Goal: Task Accomplishment & Management: Manage account settings

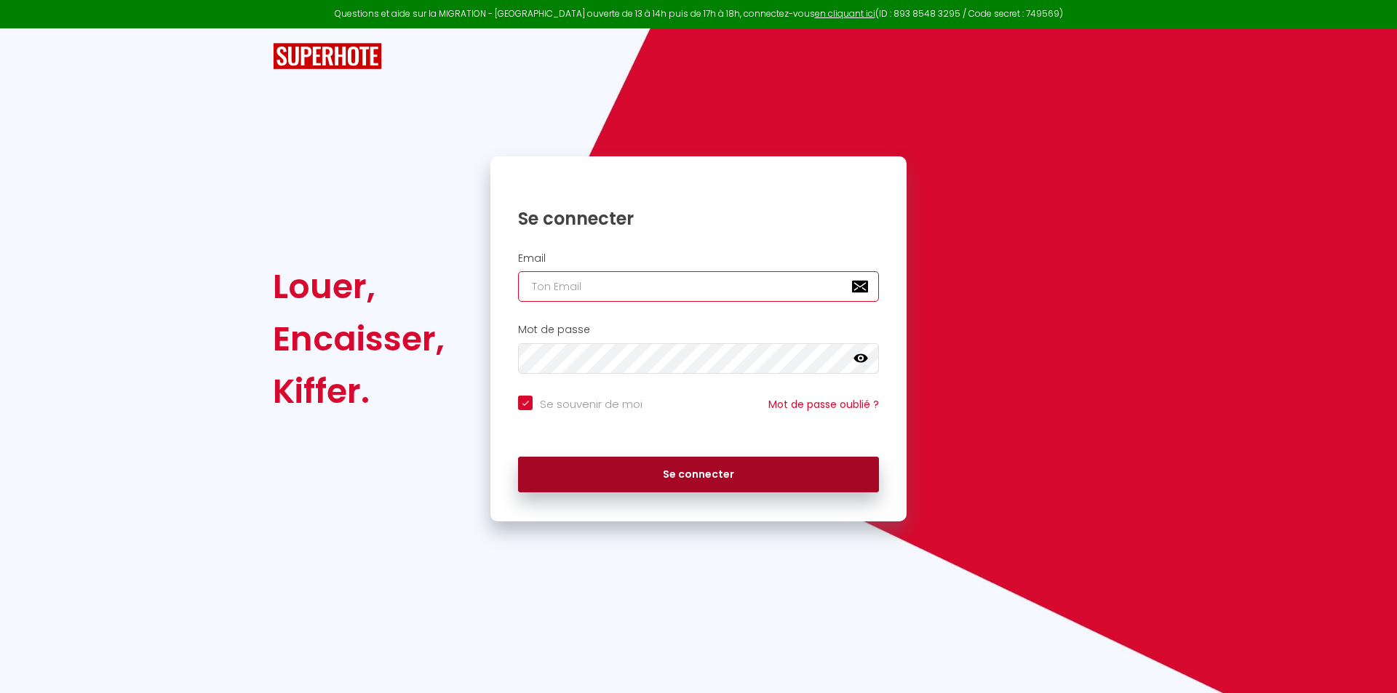
type input "[EMAIL_ADDRESS][DOMAIN_NAME]"
click at [664, 475] on button "Se connecter" at bounding box center [698, 475] width 361 height 36
checkbox input "true"
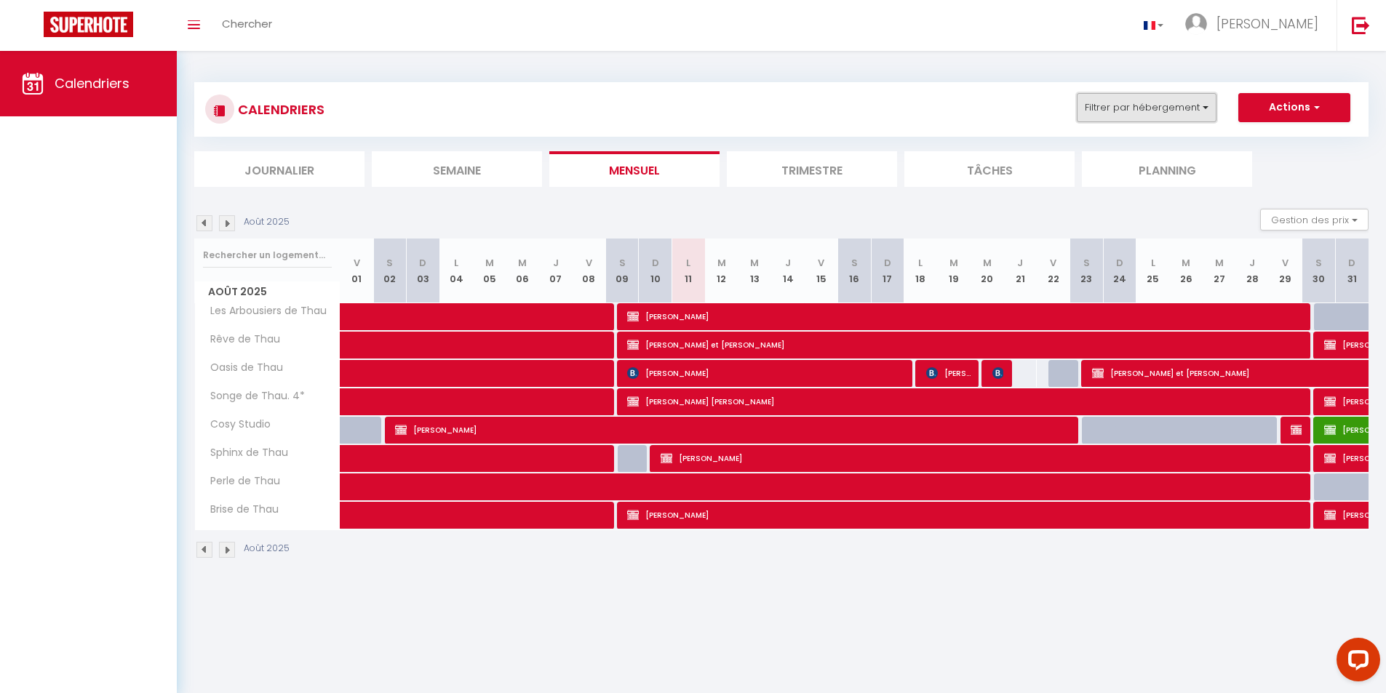
click at [1203, 108] on button "Filtrer par hébergement" at bounding box center [1147, 107] width 140 height 29
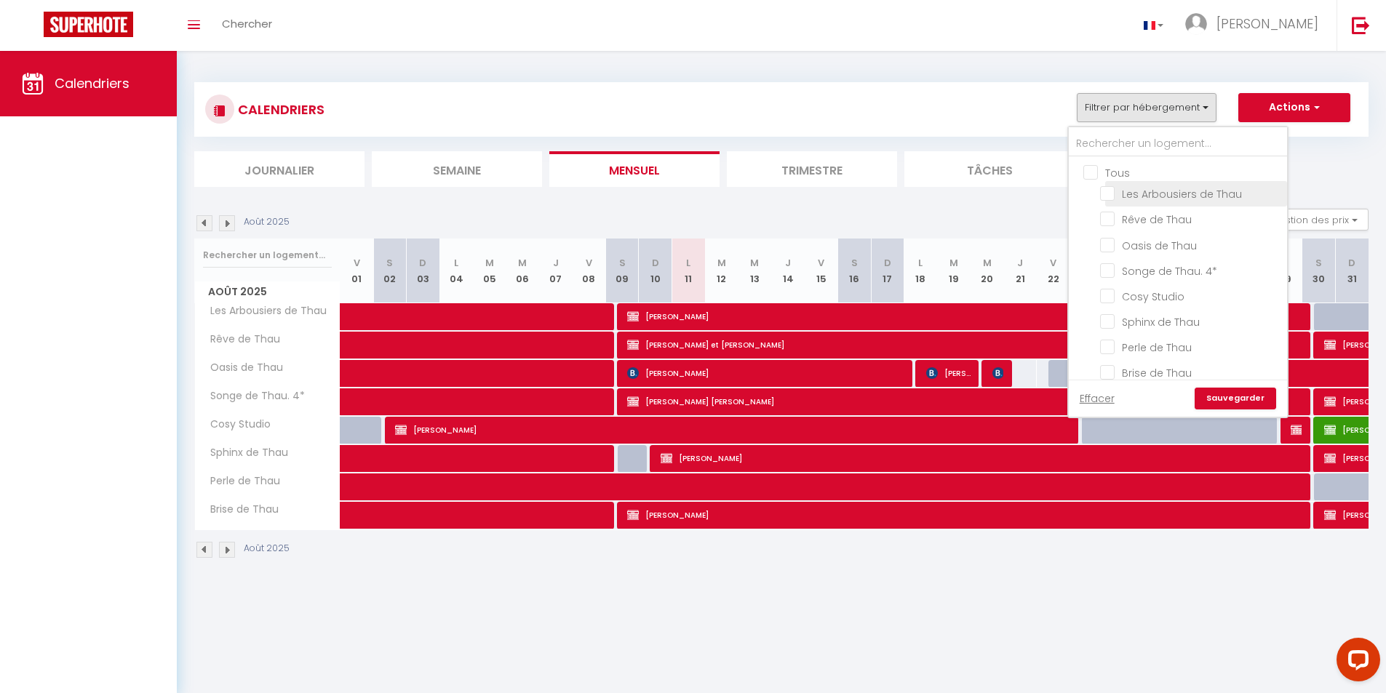
click at [1112, 198] on input "Les Arbousiers de Thau" at bounding box center [1191, 193] width 182 height 15
checkbox input "true"
checkbox input "false"
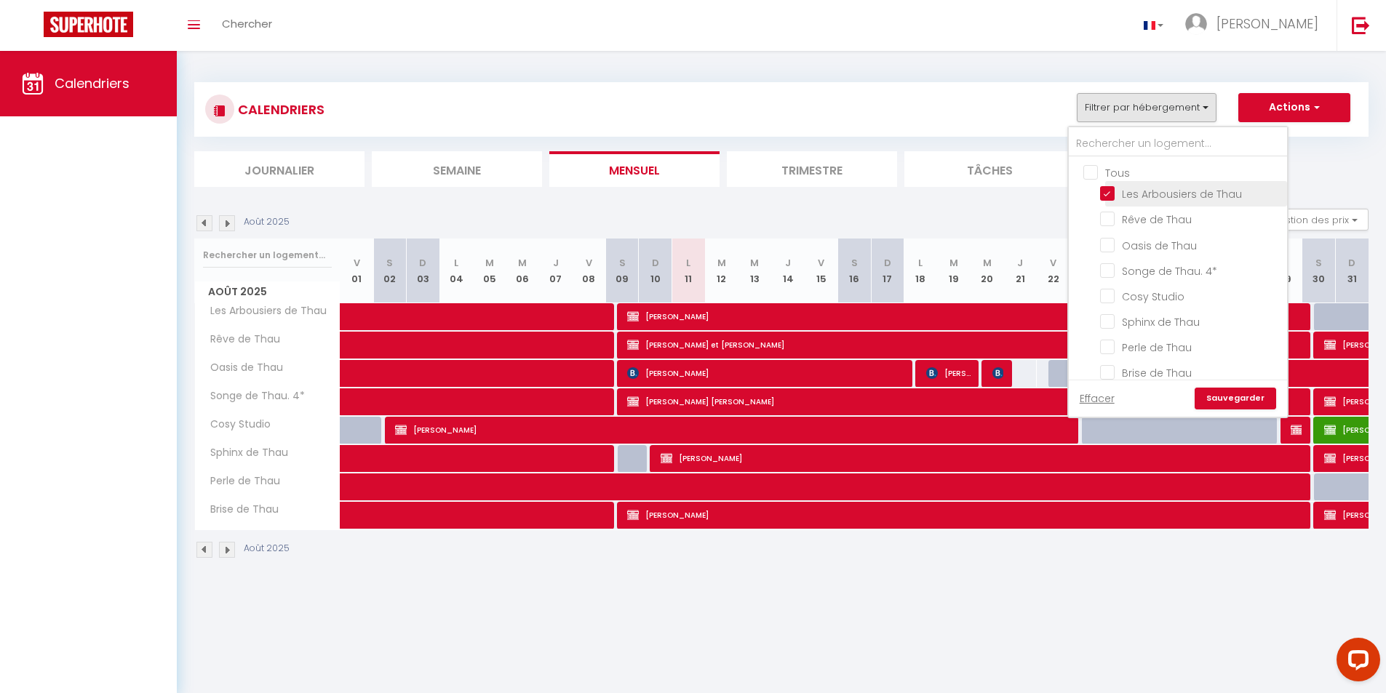
checkbox input "false"
click at [1109, 248] on input "Oasis de Thau" at bounding box center [1191, 243] width 182 height 15
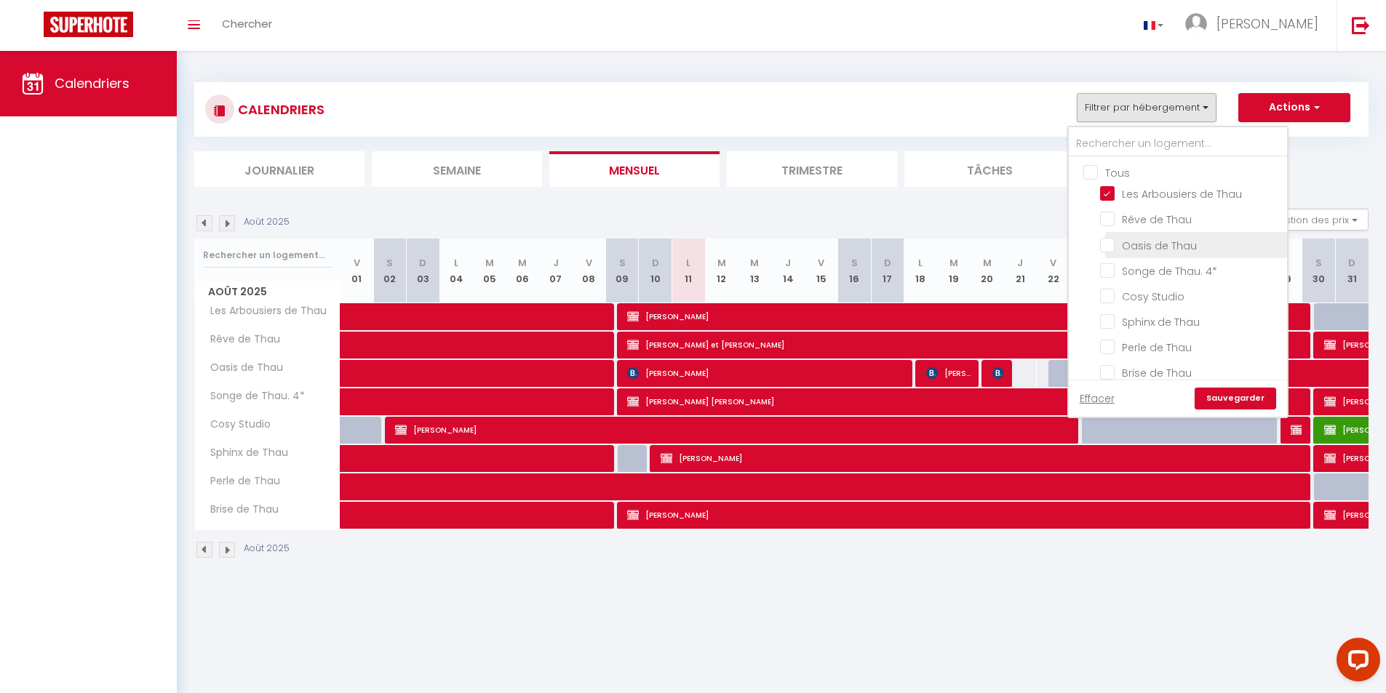
checkbox input "true"
checkbox input "false"
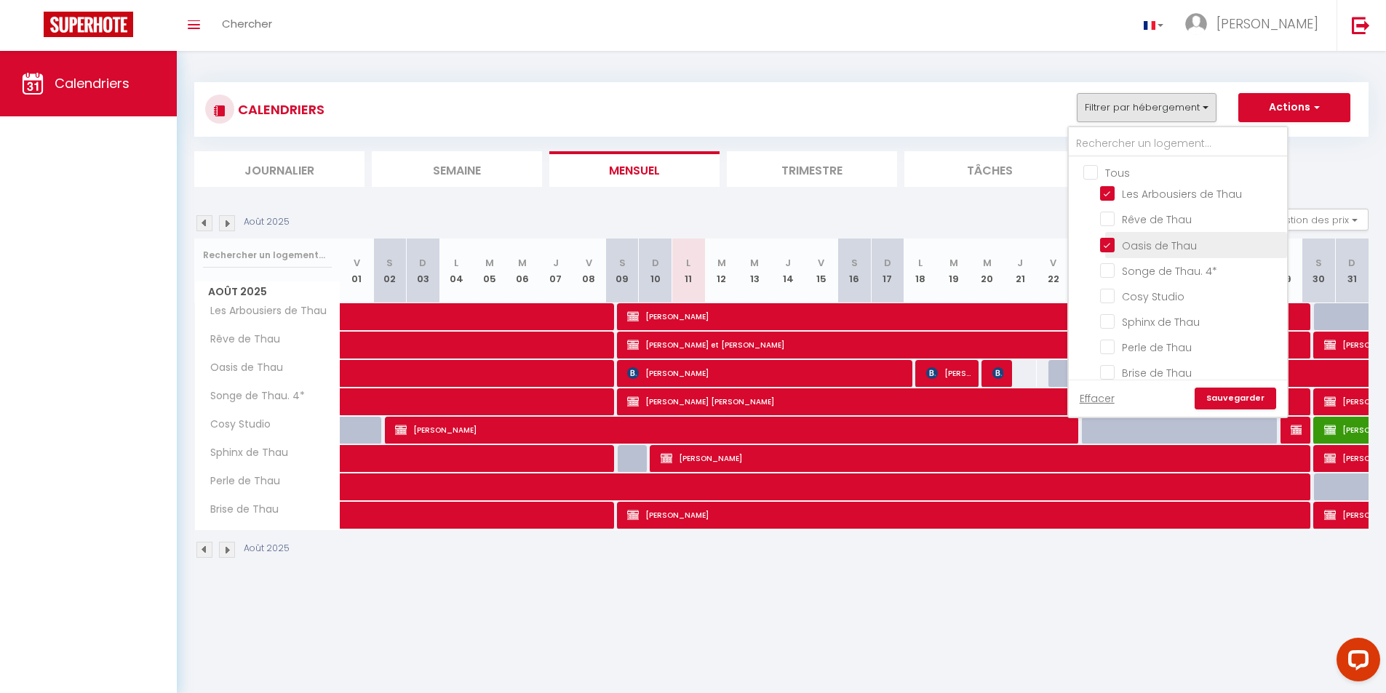
checkbox input "false"
click at [1105, 321] on input "Sphinx de Thau" at bounding box center [1191, 321] width 182 height 15
checkbox input "true"
checkbox input "false"
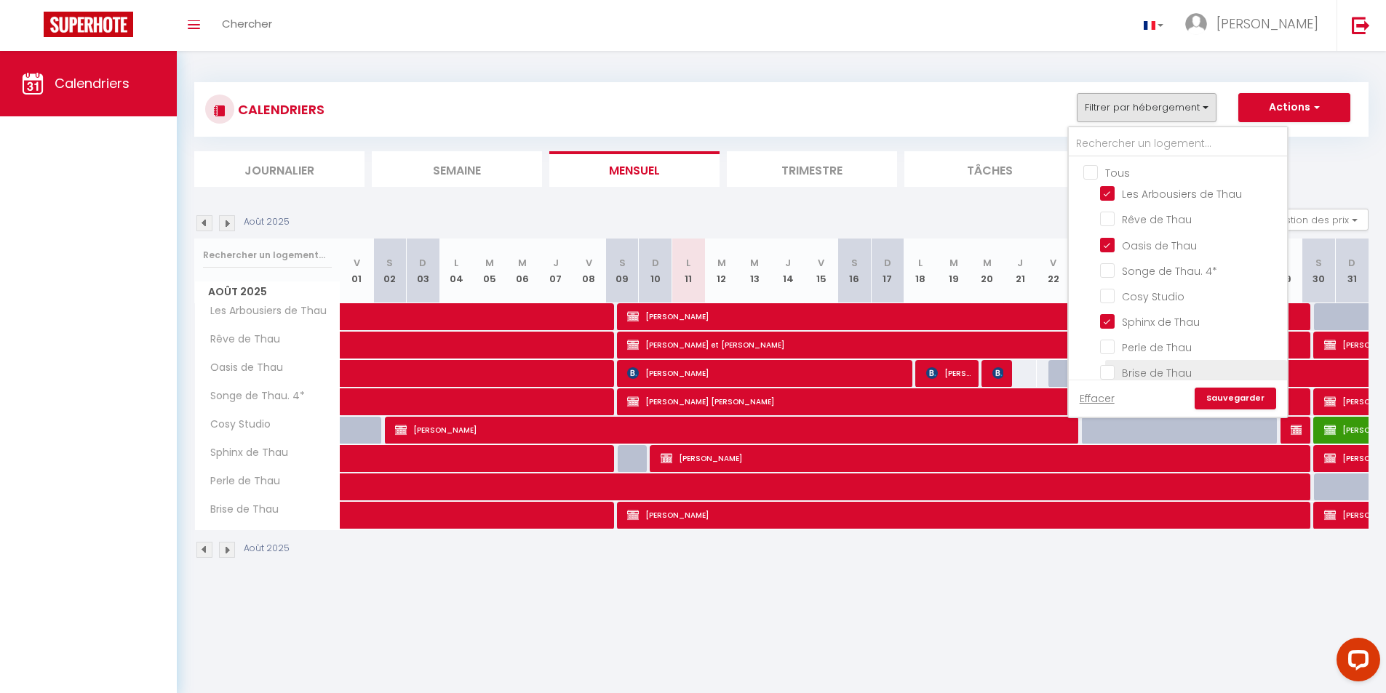
checkbox input "false"
click at [1102, 370] on input "Brise de Thau" at bounding box center [1191, 372] width 182 height 15
checkbox input "true"
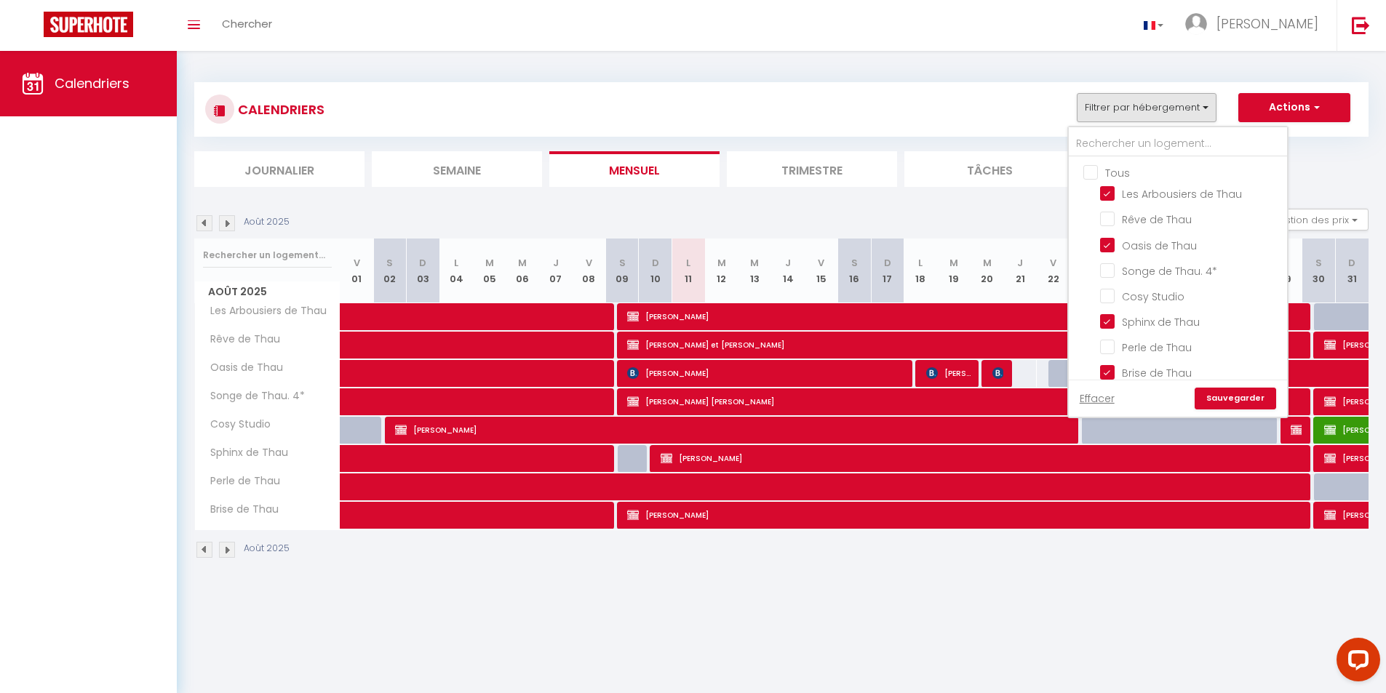
checkbox input "false"
click at [1222, 391] on link "Sauvegarder" at bounding box center [1235, 399] width 81 height 22
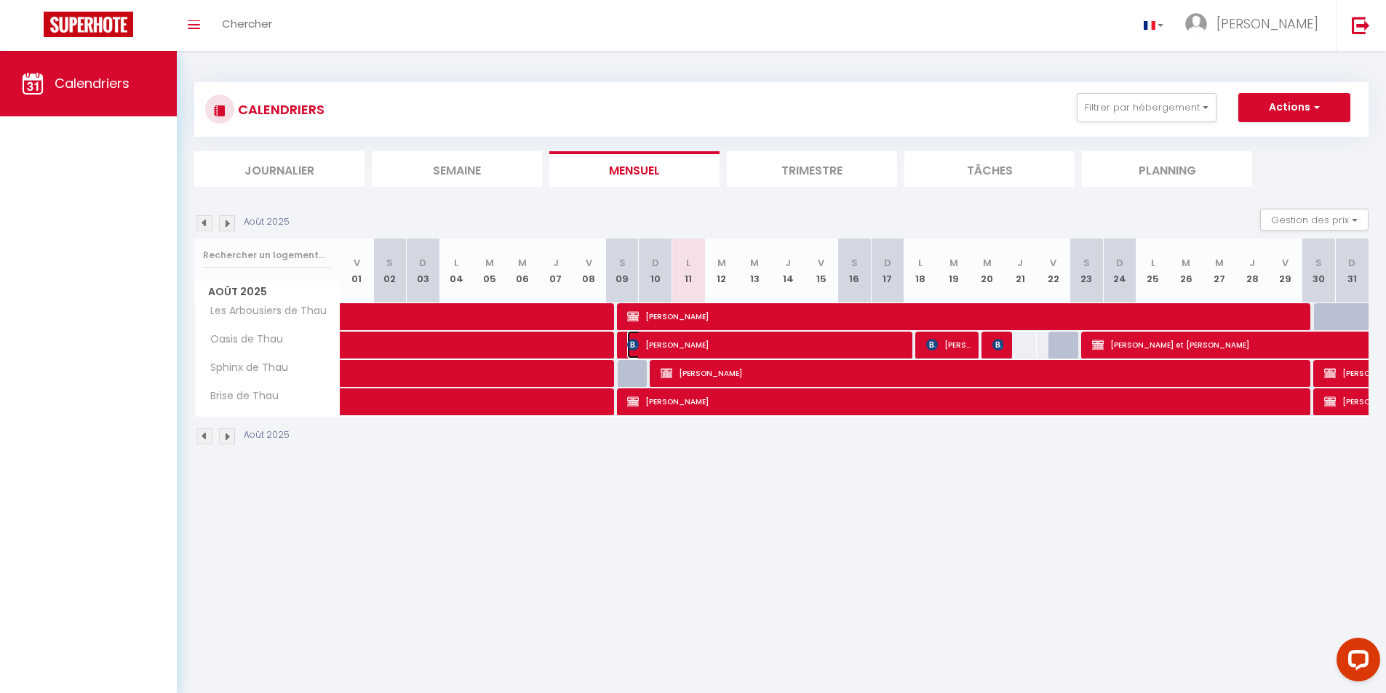
click at [701, 346] on span "[PERSON_NAME]" at bounding box center [766, 345] width 279 height 28
select select "OK"
select select "KO"
select select "0"
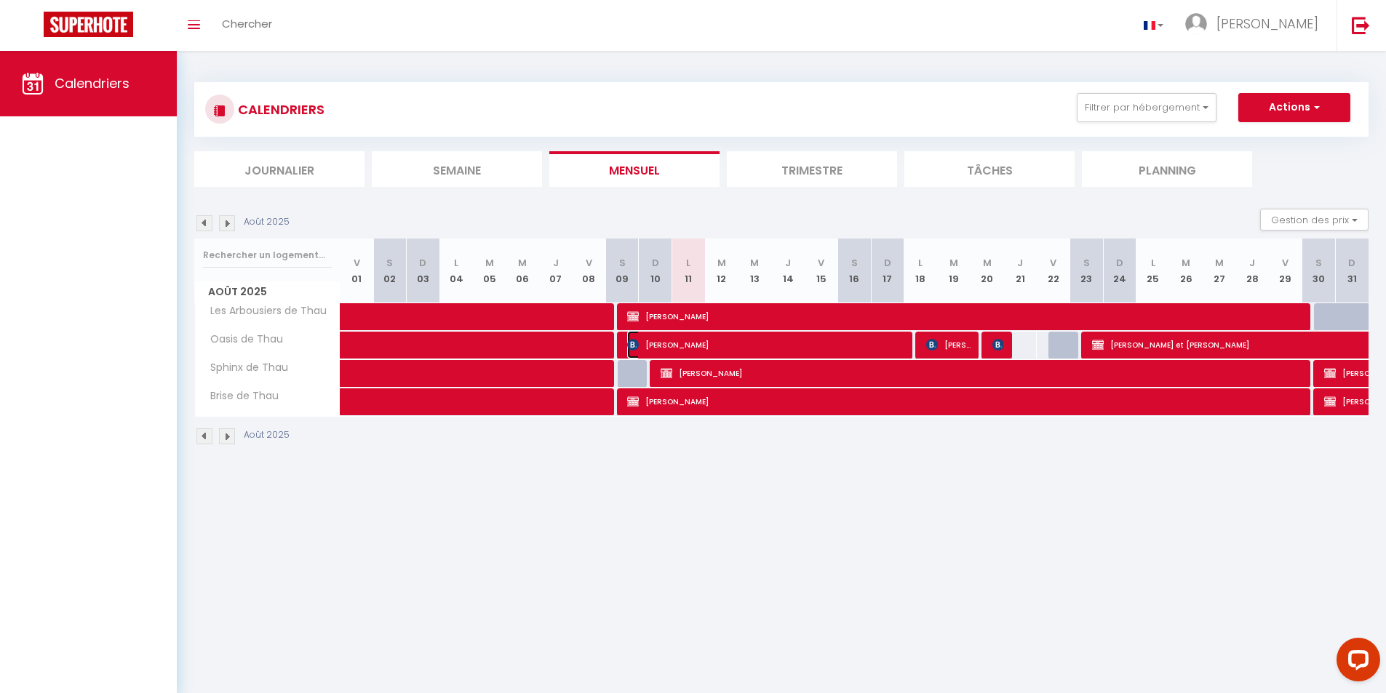
select select "1"
select select
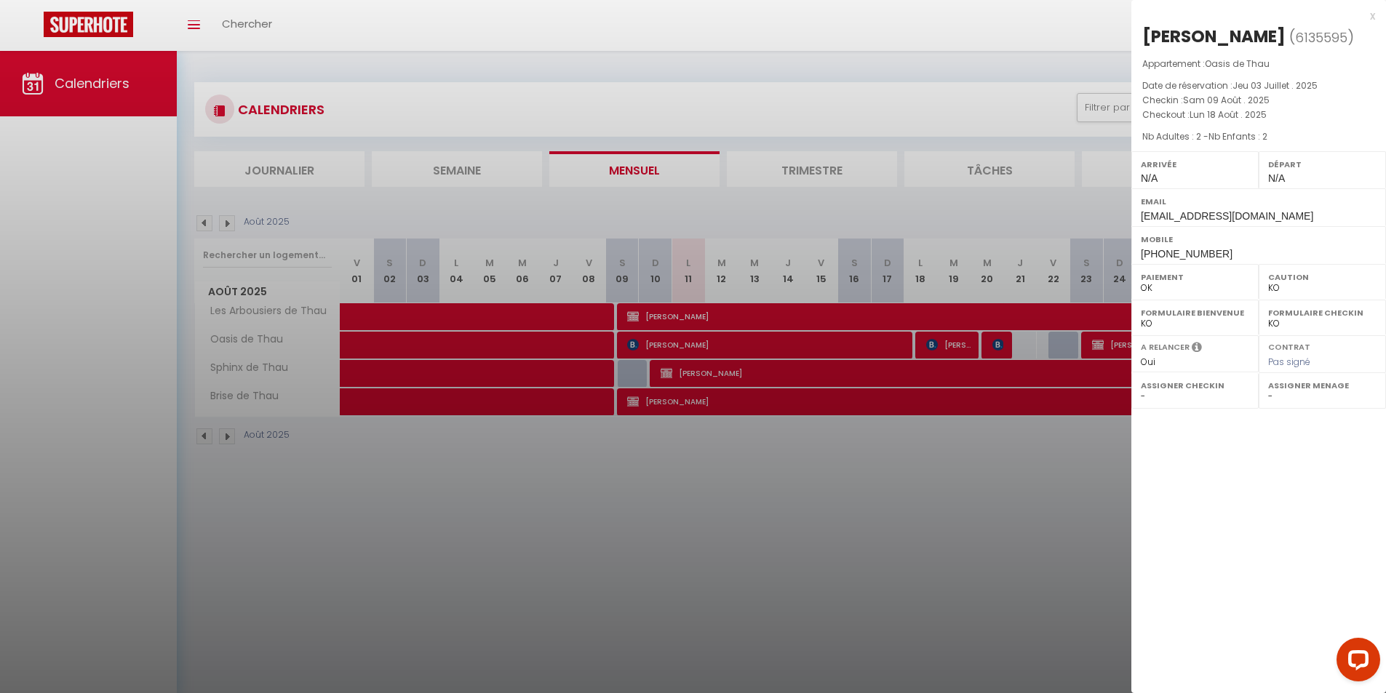
click at [706, 316] on div at bounding box center [693, 346] width 1386 height 693
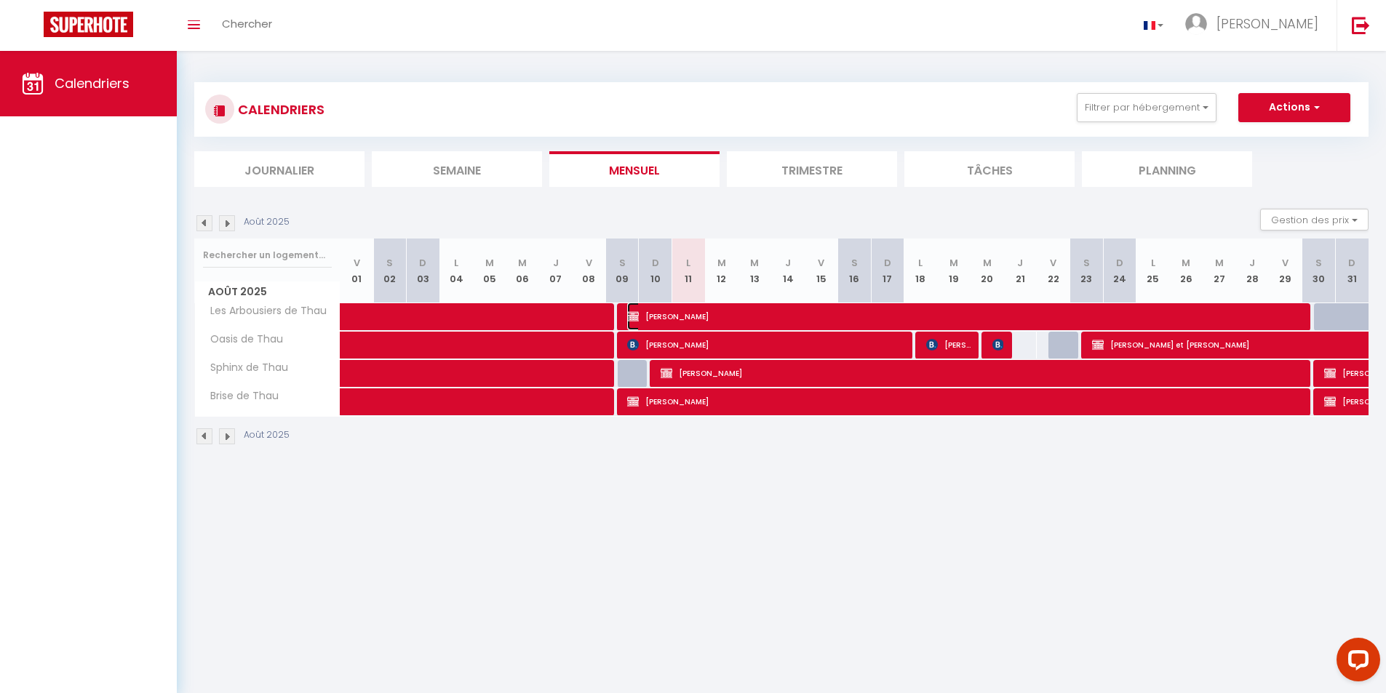
click at [708, 316] on span "[PERSON_NAME]" at bounding box center [967, 317] width 680 height 28
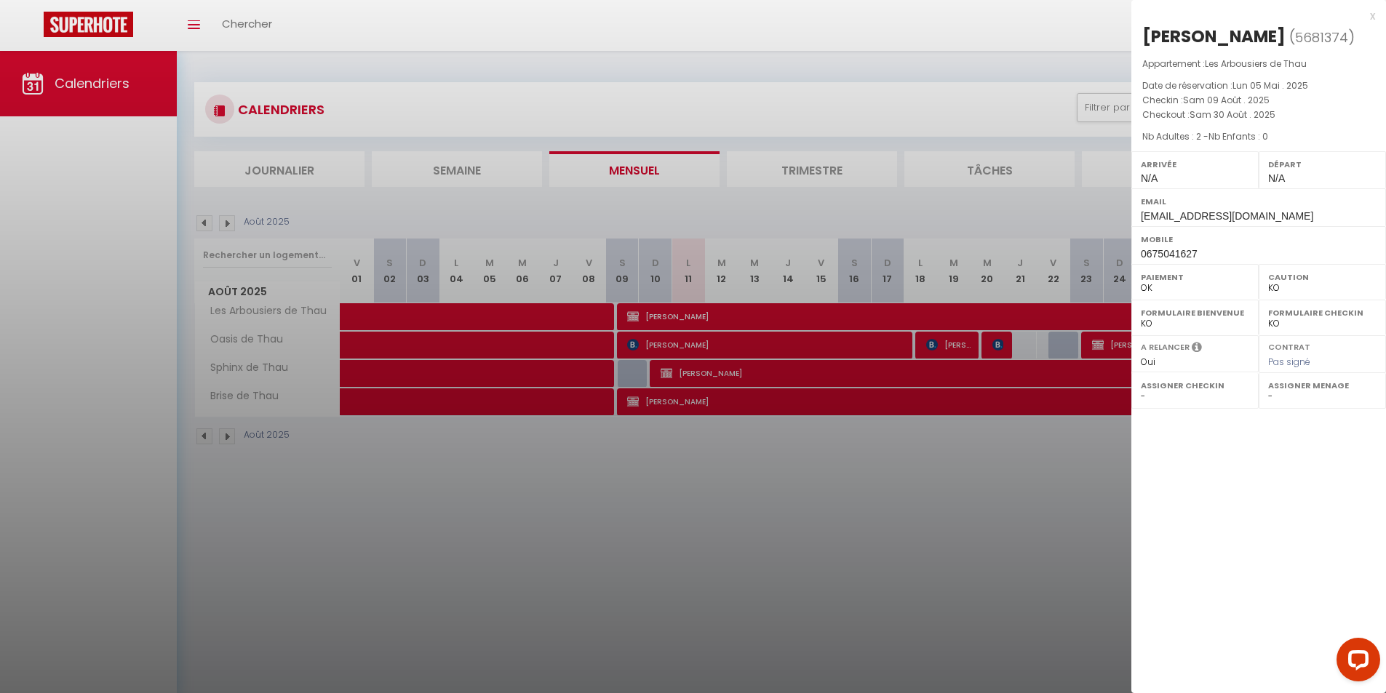
click at [708, 316] on div at bounding box center [693, 346] width 1386 height 693
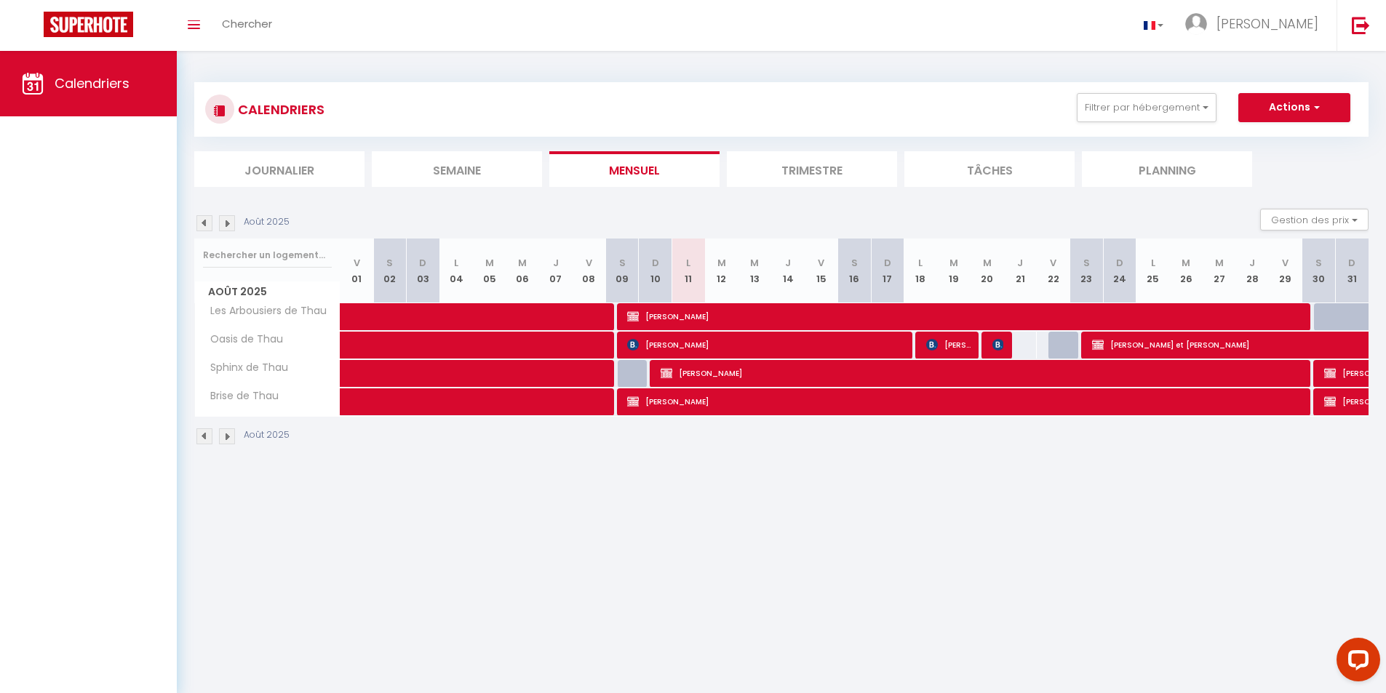
click at [1338, 318] on div at bounding box center [1351, 317] width 33 height 28
click at [1118, 374] on span "[PERSON_NAME]" at bounding box center [984, 373] width 647 height 28
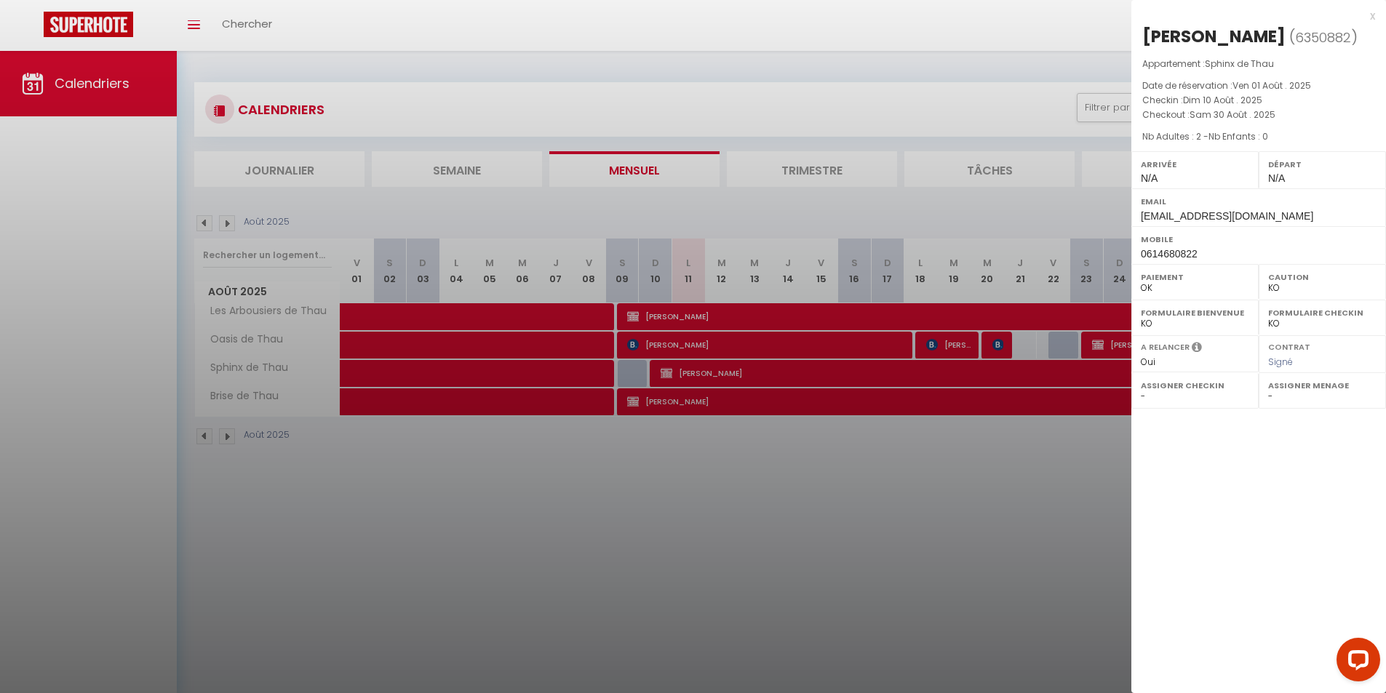
click at [1104, 483] on div at bounding box center [693, 346] width 1386 height 693
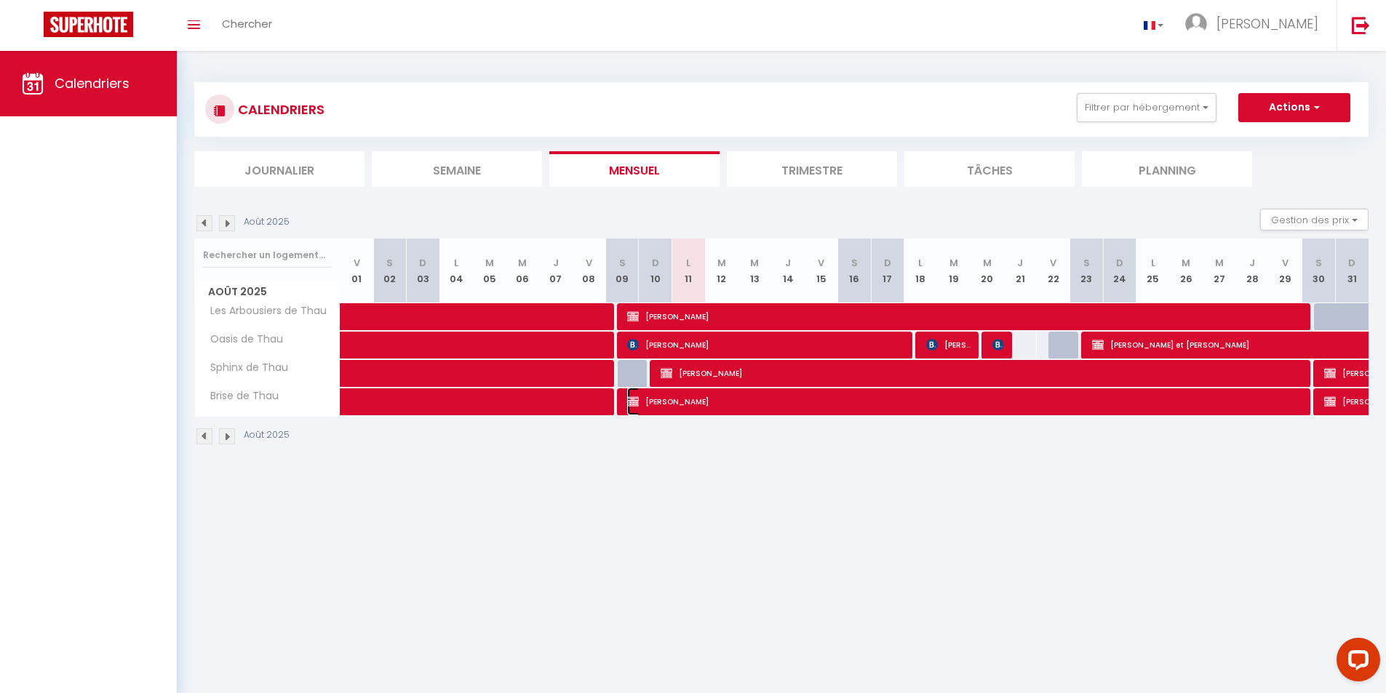
click at [782, 407] on span "[PERSON_NAME]" at bounding box center [967, 402] width 680 height 28
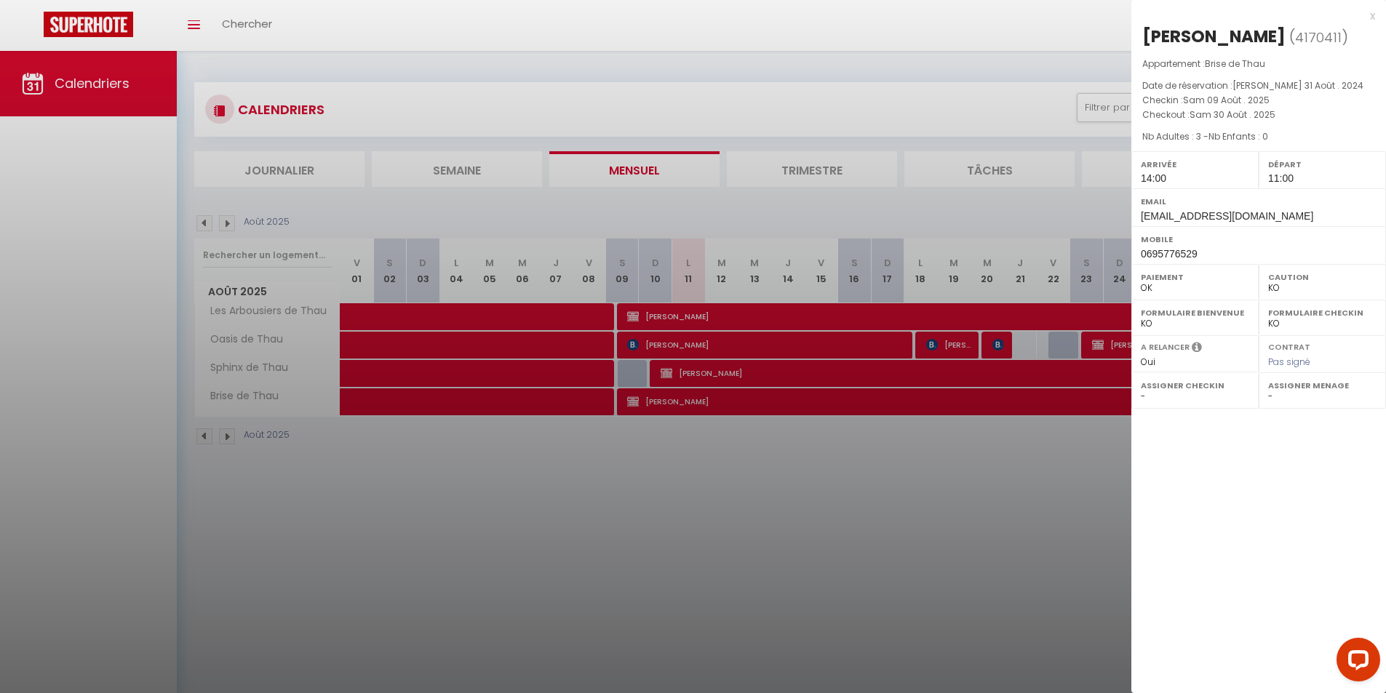
click at [782, 407] on div at bounding box center [693, 346] width 1386 height 693
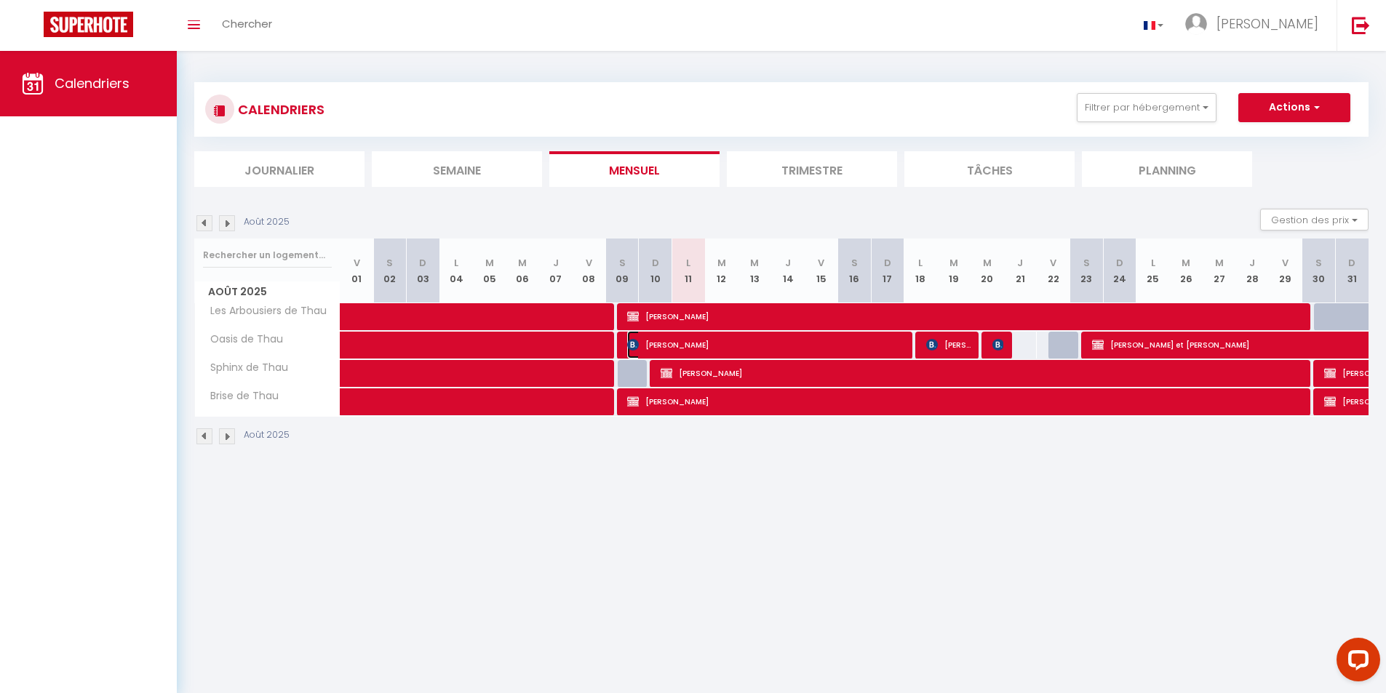
click at [746, 341] on span "[PERSON_NAME]" at bounding box center [766, 345] width 279 height 28
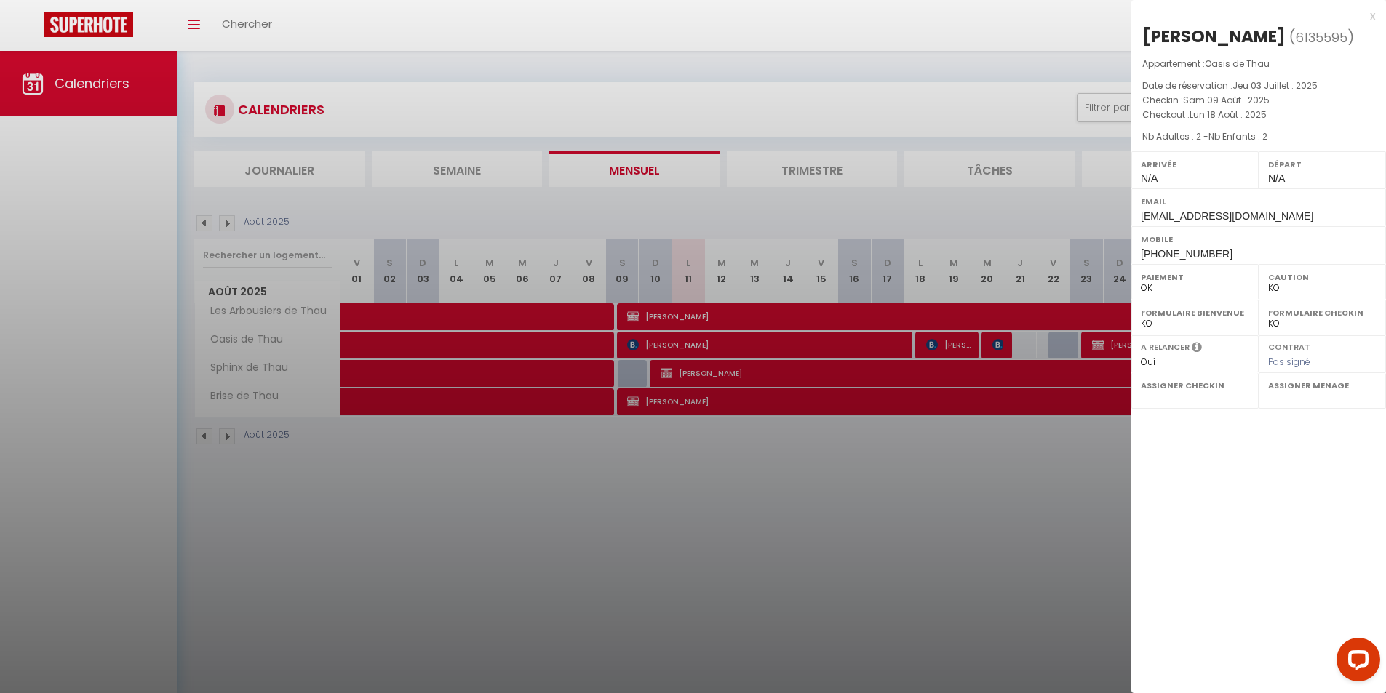
click at [1375, 13] on div "x [PERSON_NAME] ( 6135595 ) Appartement : Oasis [PERSON_NAME] Date de réservati…" at bounding box center [1258, 135] width 255 height 271
click at [1037, 597] on div at bounding box center [693, 346] width 1386 height 693
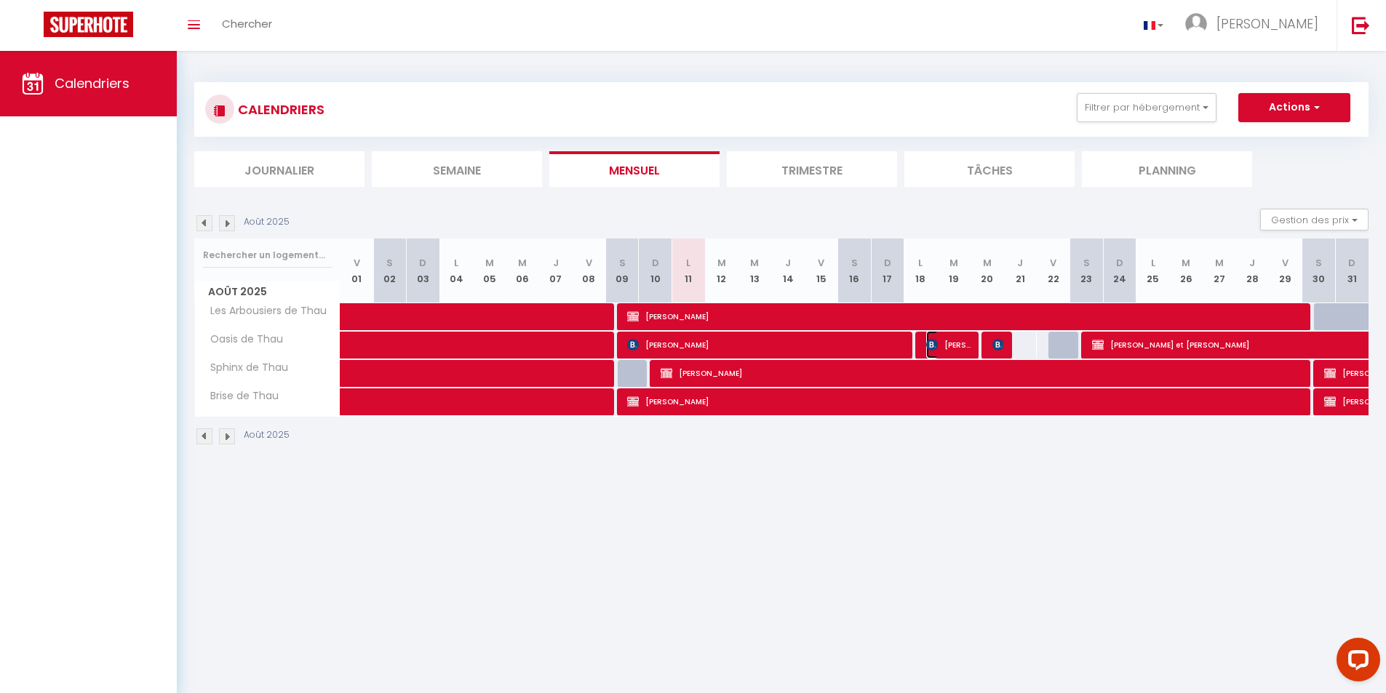
click at [928, 341] on img at bounding box center [932, 345] width 12 height 12
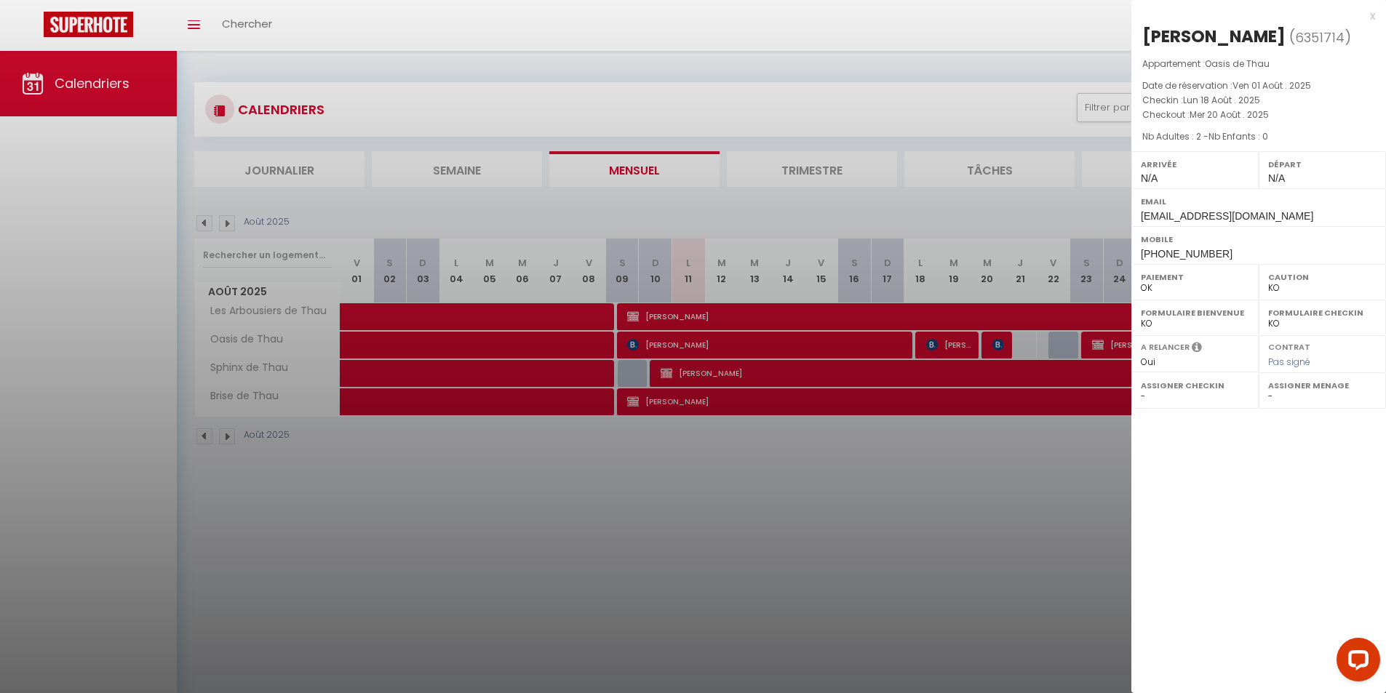
click at [985, 570] on div at bounding box center [693, 346] width 1386 height 693
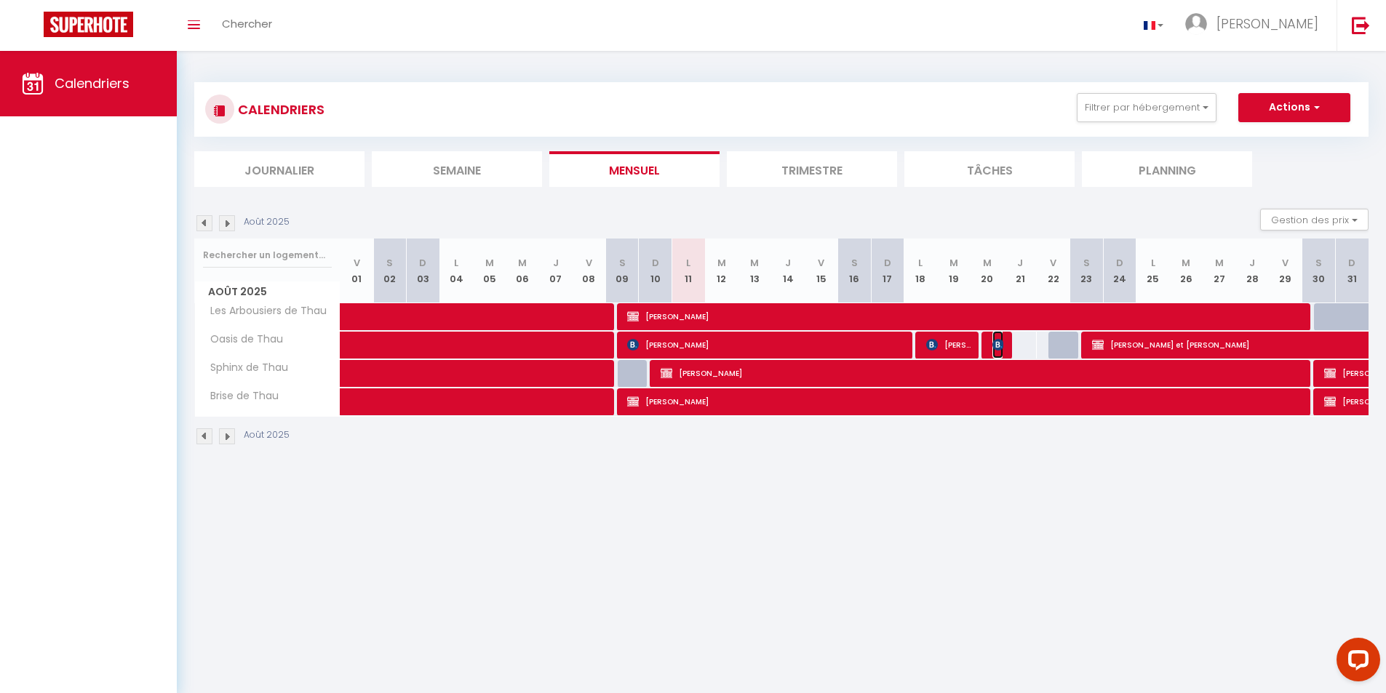
click at [992, 342] on img at bounding box center [998, 345] width 12 height 12
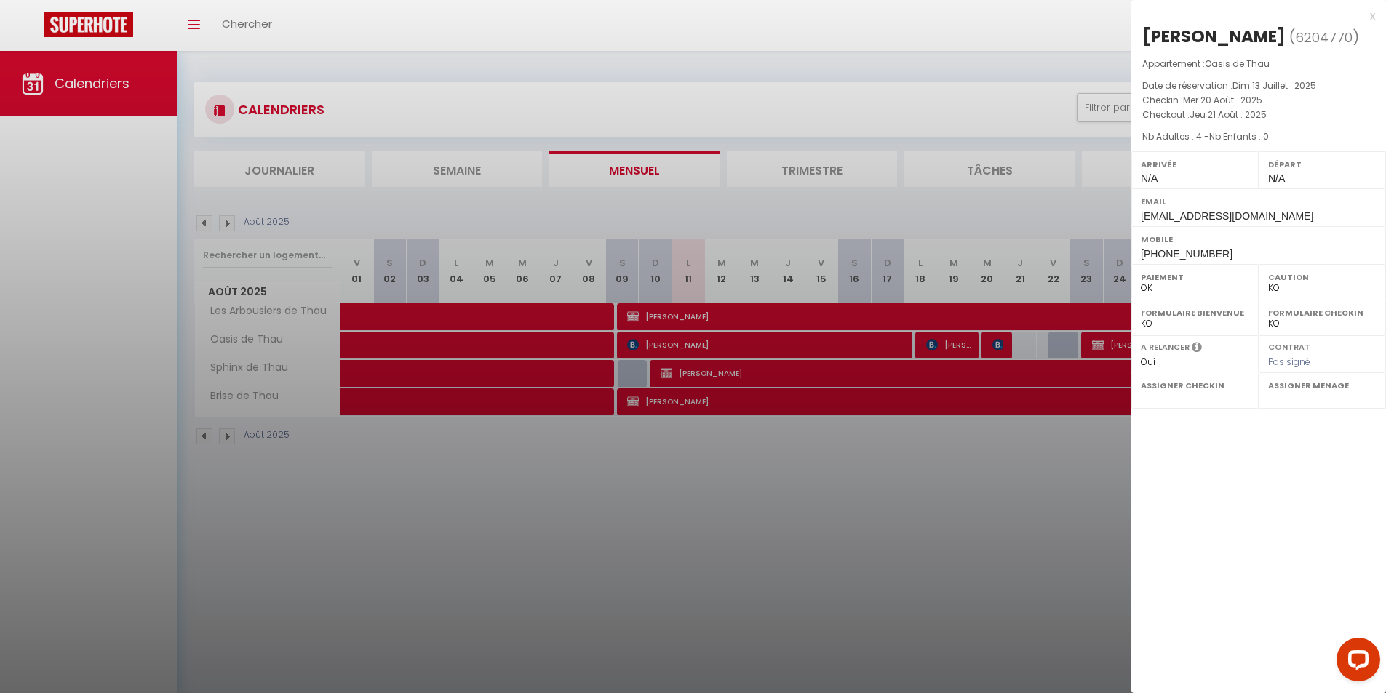
click at [989, 509] on div at bounding box center [693, 346] width 1386 height 693
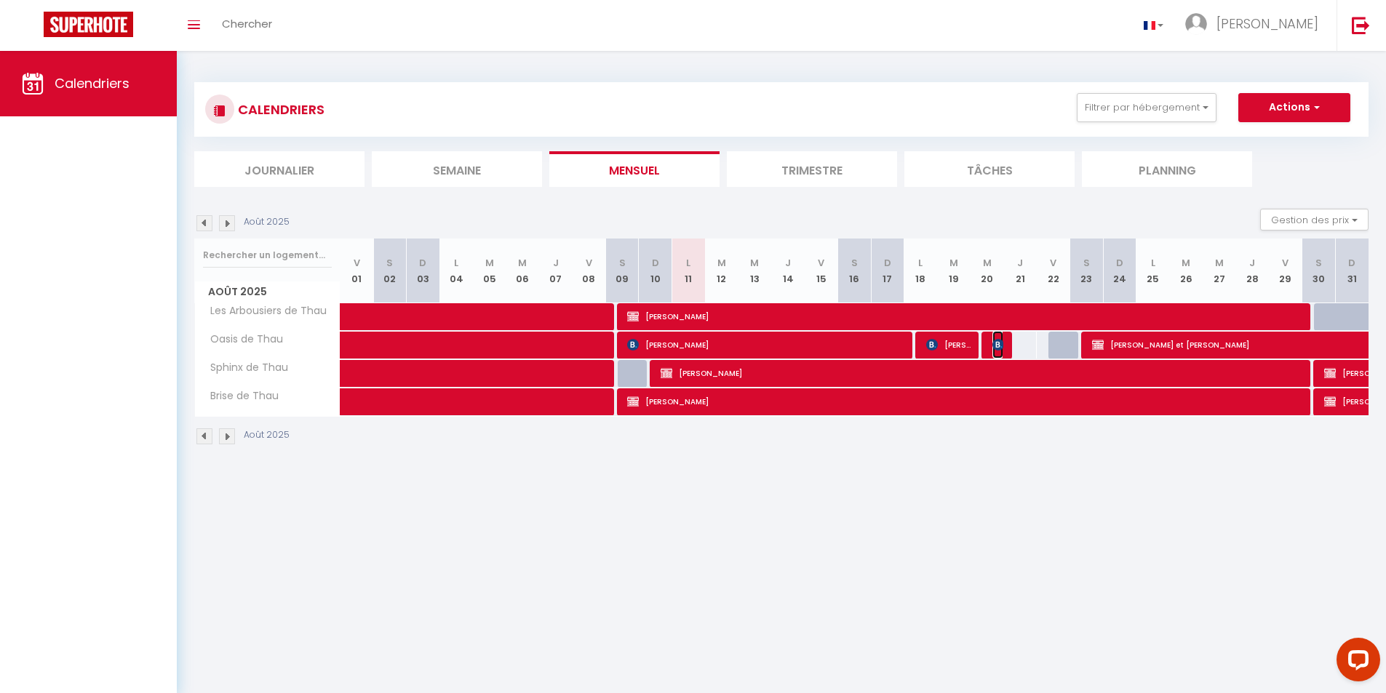
click at [997, 344] on img at bounding box center [998, 345] width 12 height 12
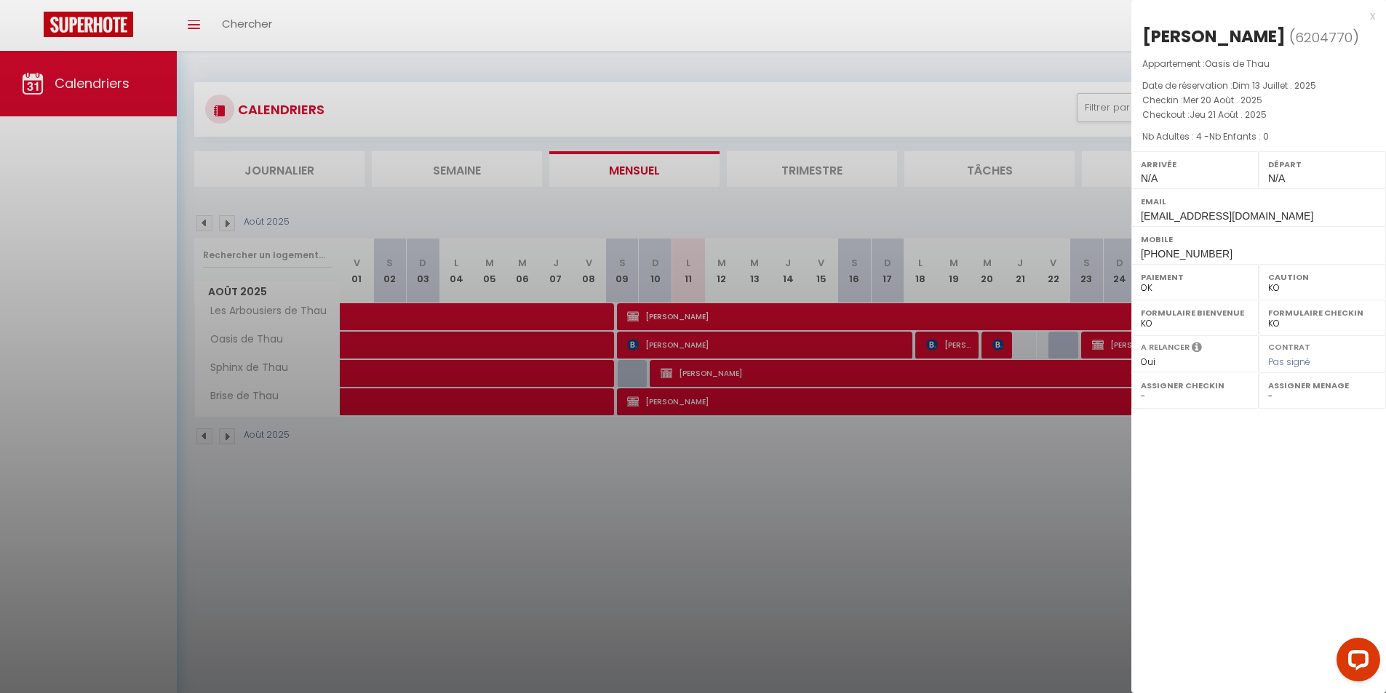
click at [970, 482] on div at bounding box center [693, 346] width 1386 height 693
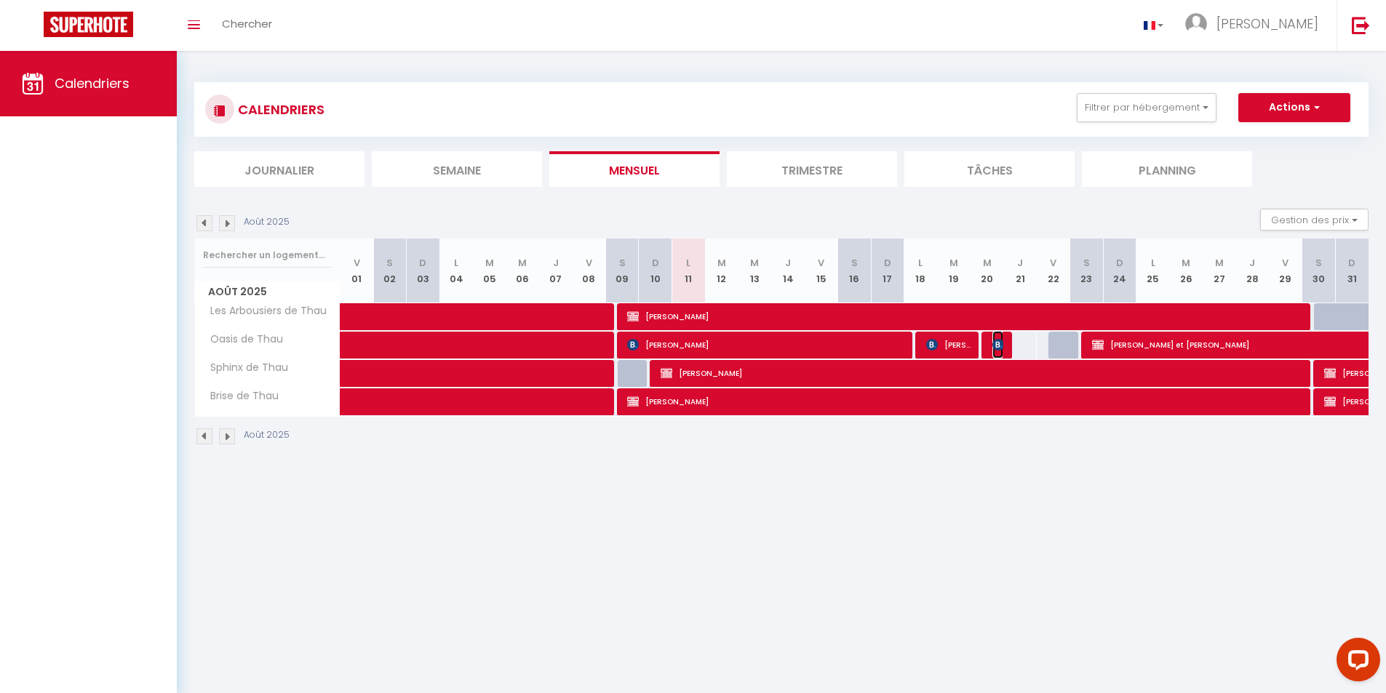
click at [1002, 347] on img at bounding box center [998, 345] width 12 height 12
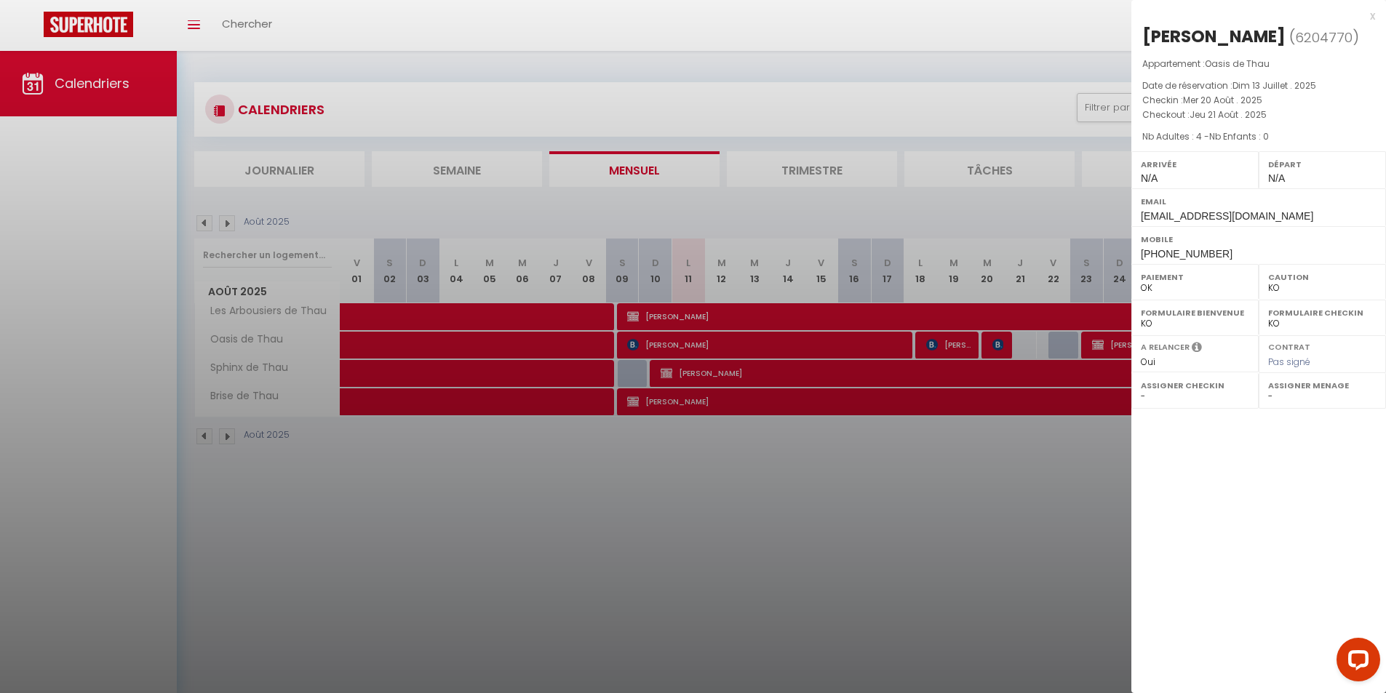
click at [866, 500] on div at bounding box center [693, 346] width 1386 height 693
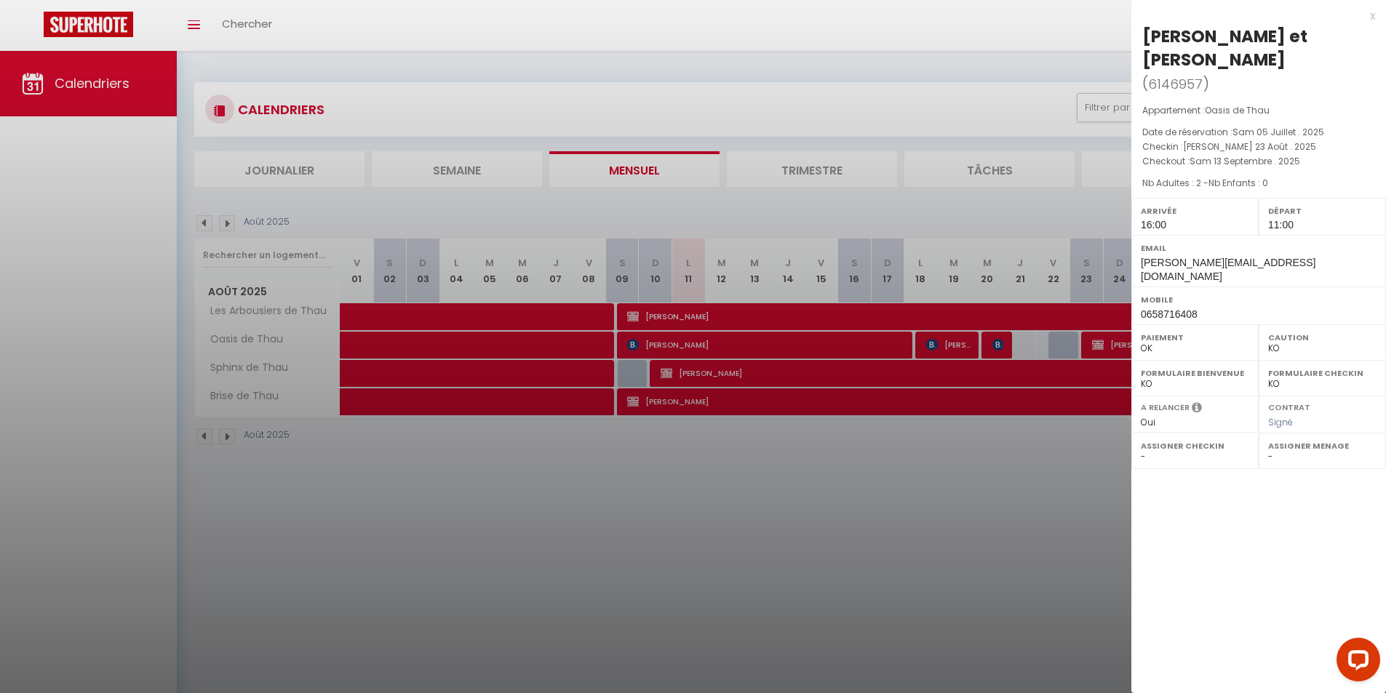
click at [1003, 348] on div at bounding box center [693, 346] width 1386 height 693
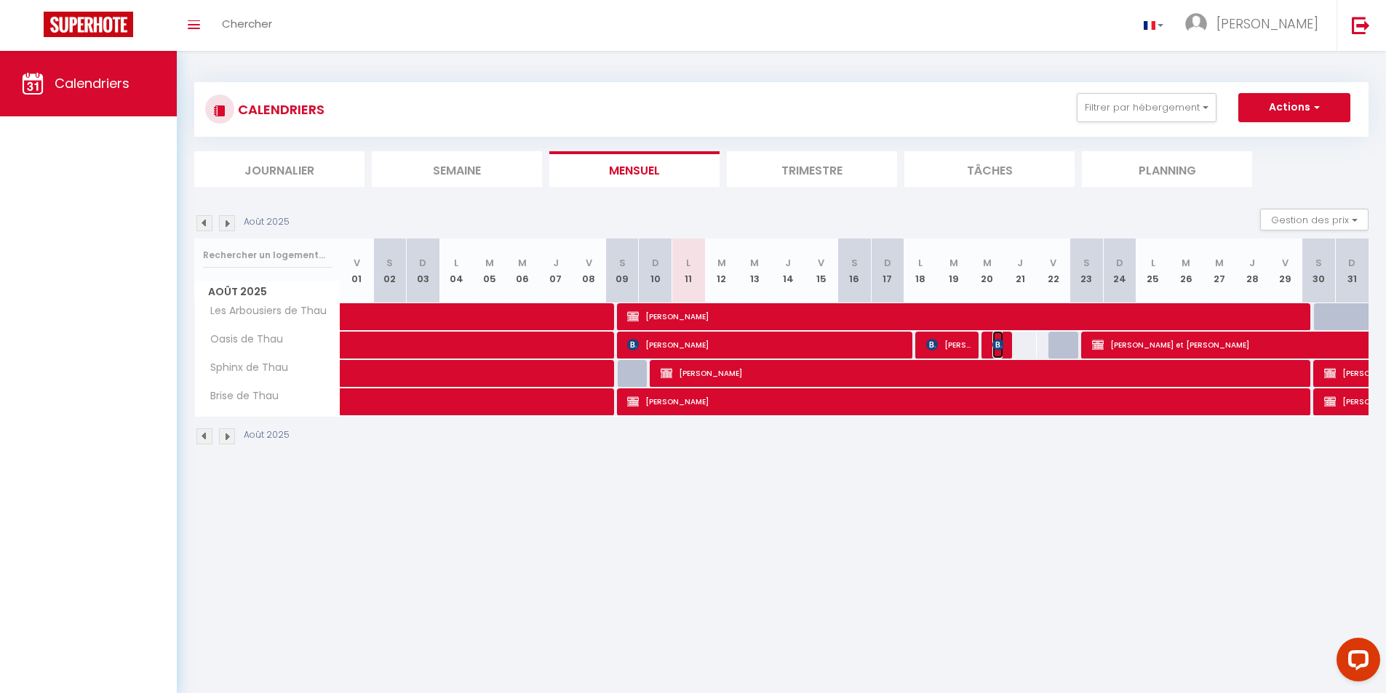
click at [1003, 348] on img at bounding box center [998, 345] width 12 height 12
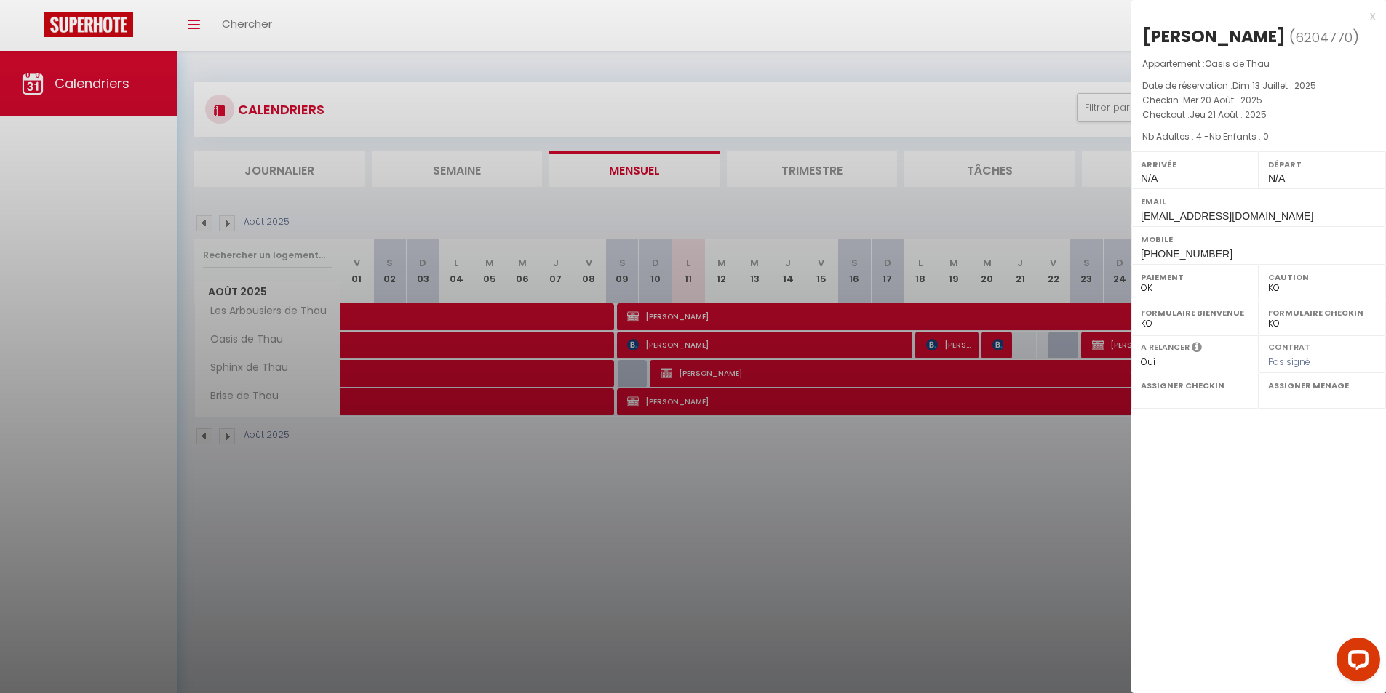
click at [1035, 507] on div at bounding box center [693, 346] width 1386 height 693
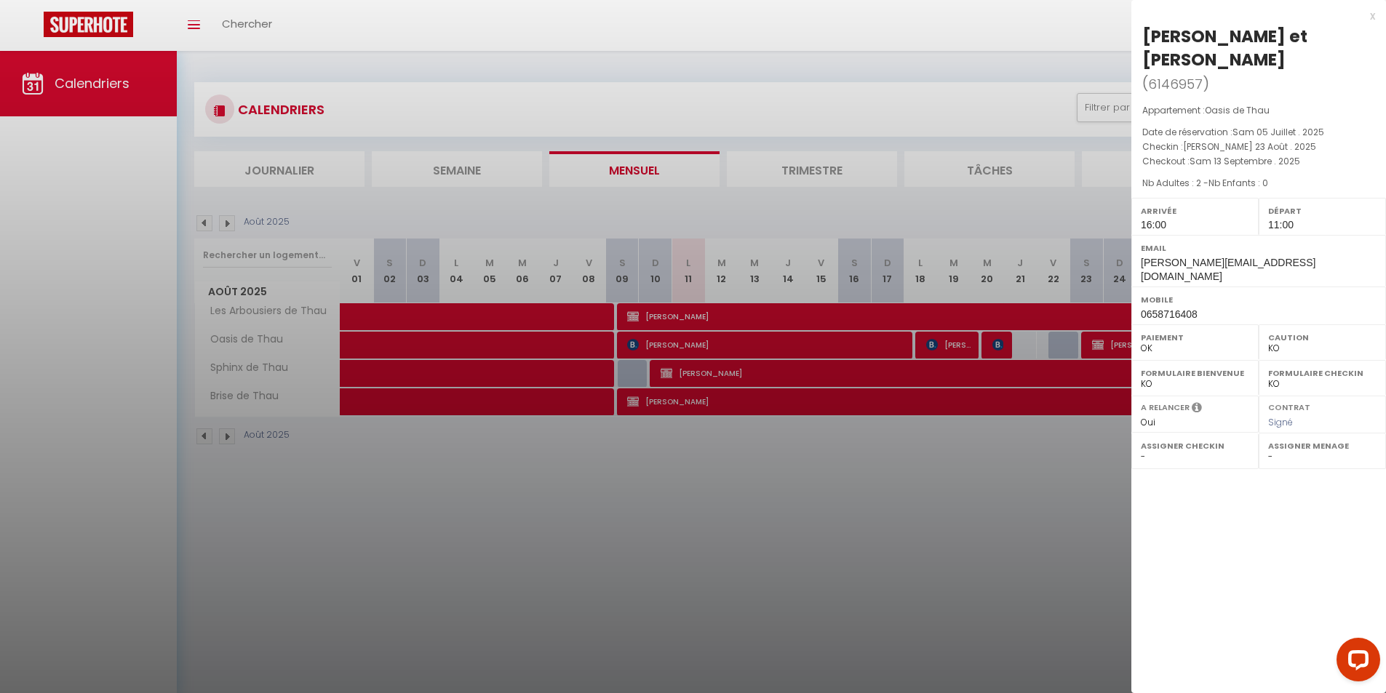
click at [1053, 493] on div at bounding box center [693, 346] width 1386 height 693
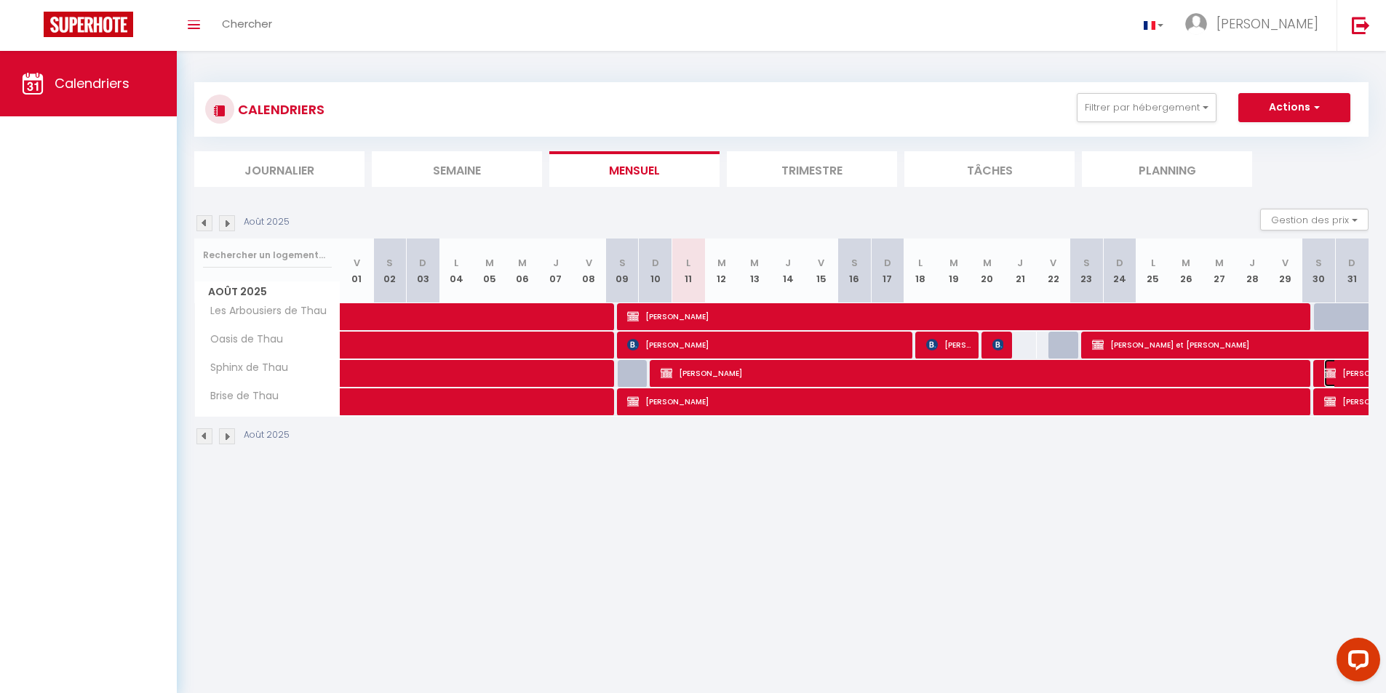
click at [1332, 368] on img at bounding box center [1330, 373] width 12 height 12
select select "KO"
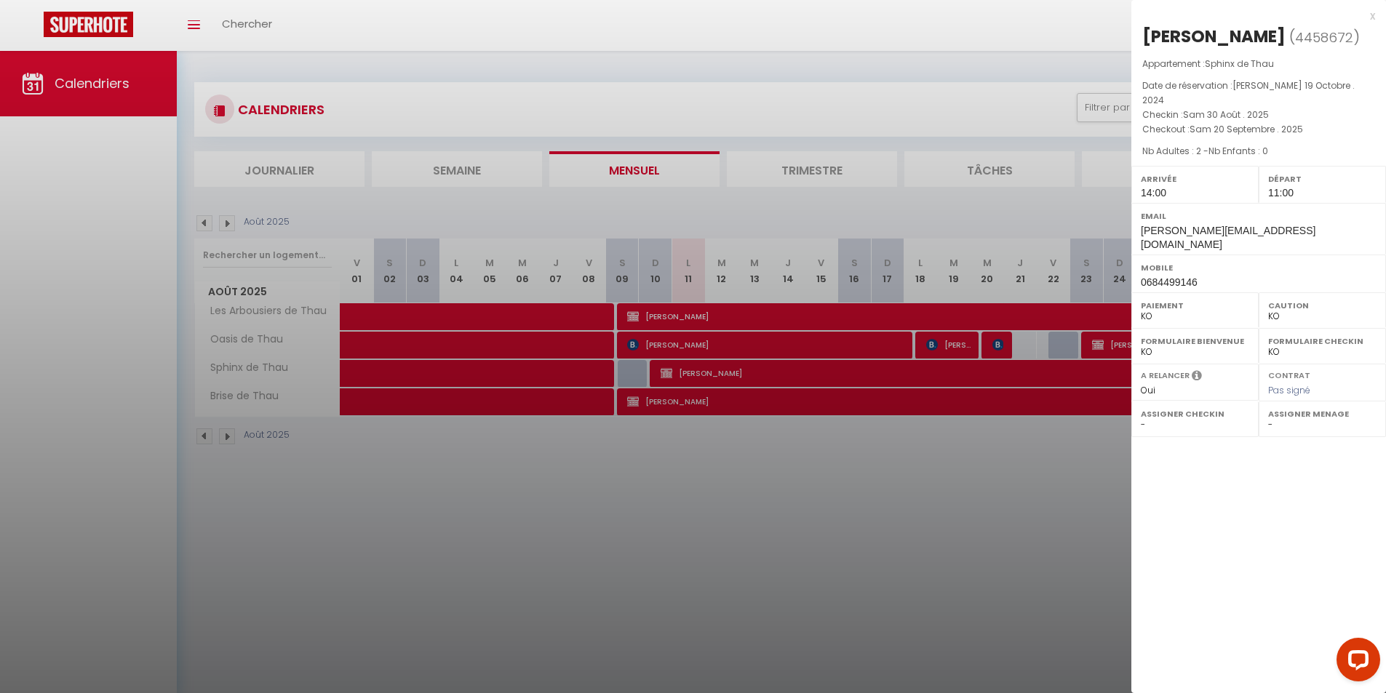
click at [945, 450] on div at bounding box center [693, 346] width 1386 height 693
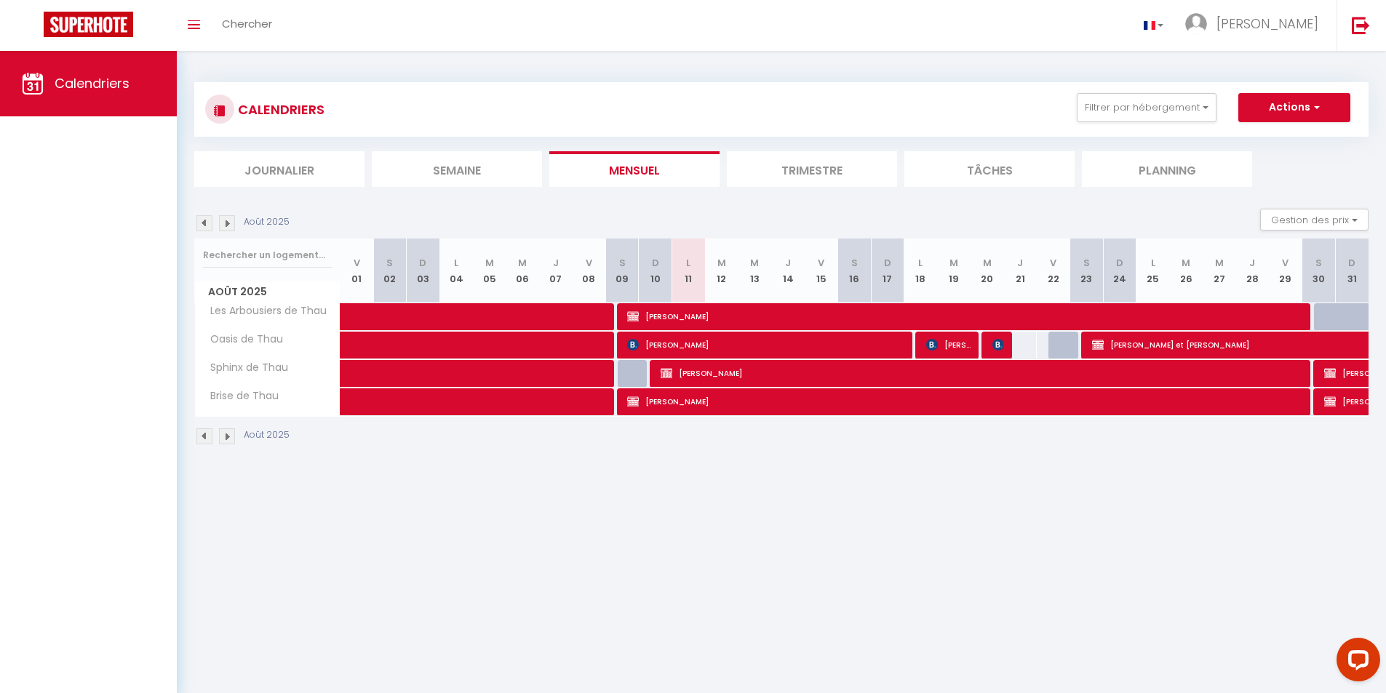
click at [228, 223] on img at bounding box center [227, 223] width 16 height 16
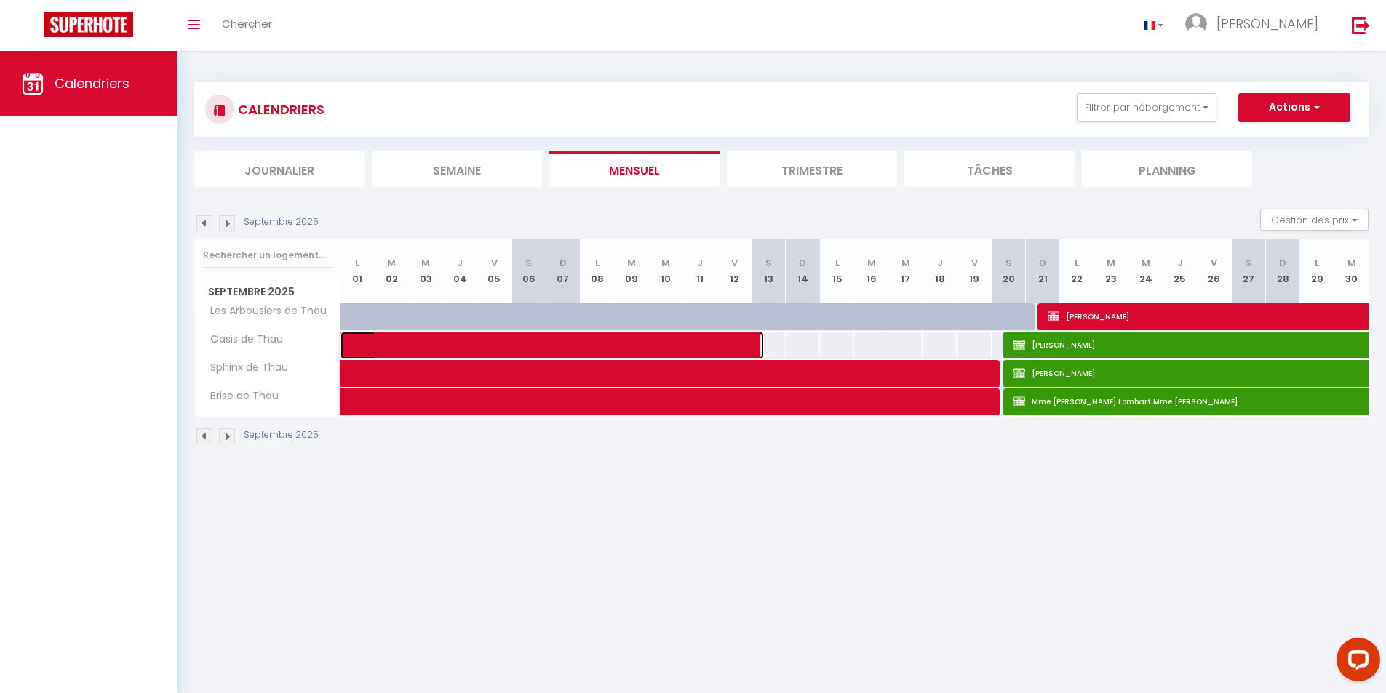
click at [589, 348] on span at bounding box center [563, 346] width 402 height 28
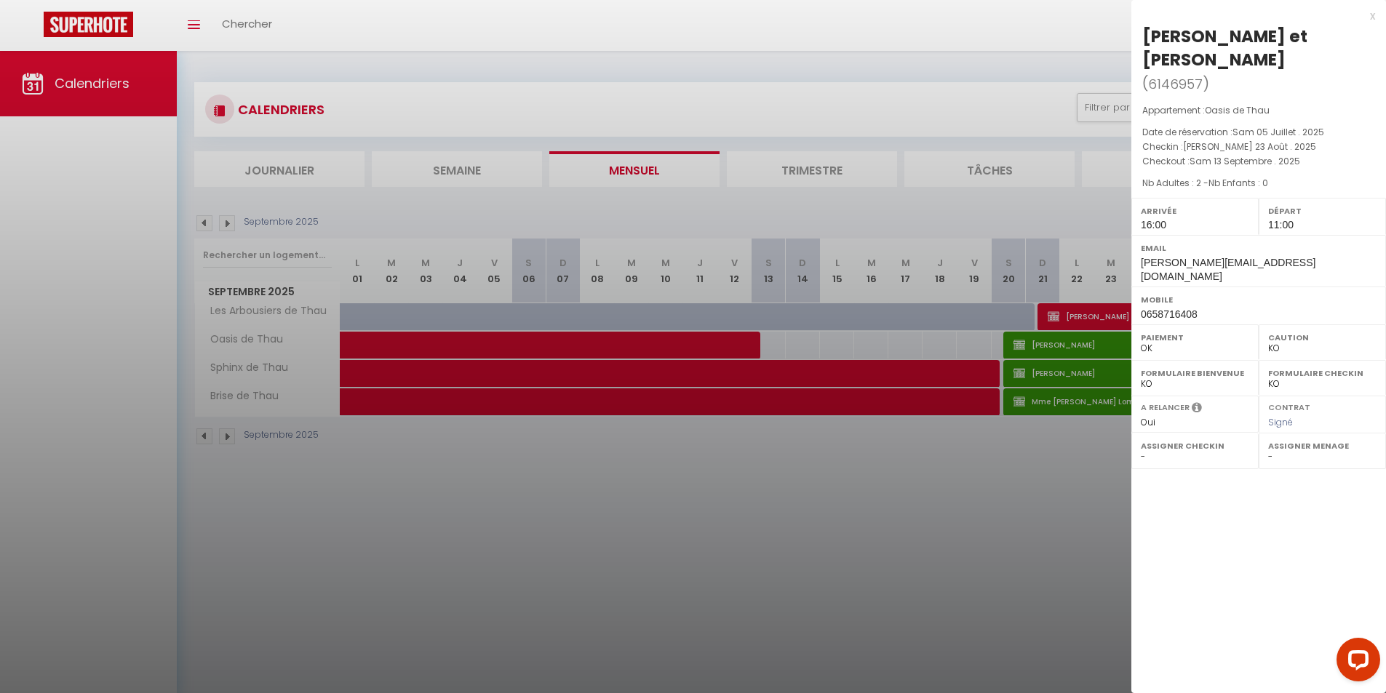
click at [588, 375] on div at bounding box center [693, 346] width 1386 height 693
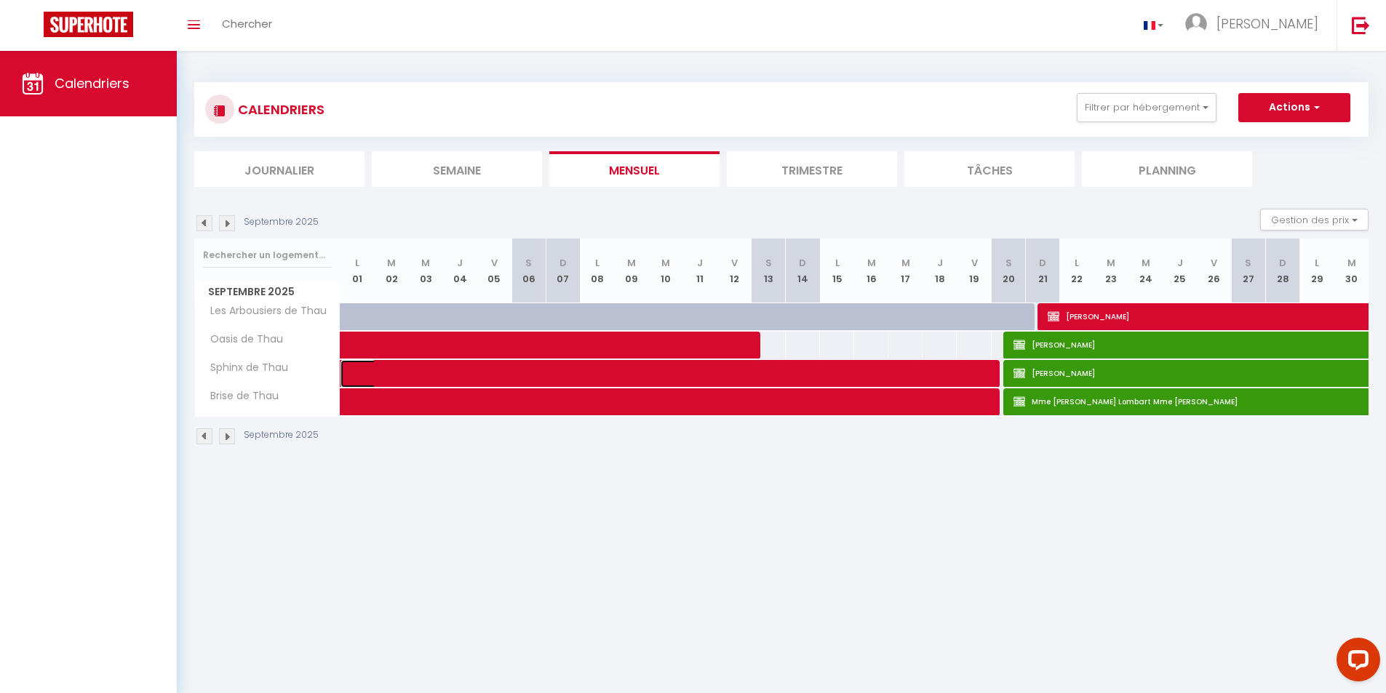
click at [588, 375] on span at bounding box center [680, 374] width 636 height 28
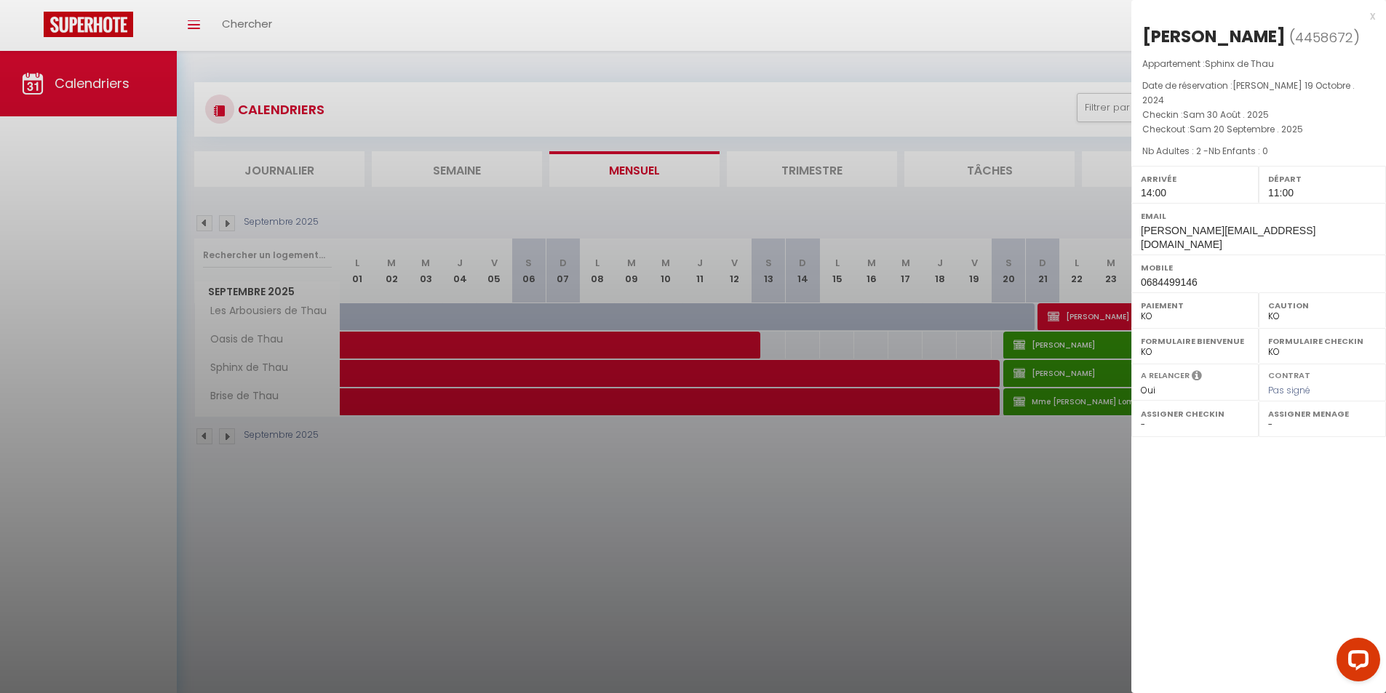
click at [819, 543] on div at bounding box center [693, 346] width 1386 height 693
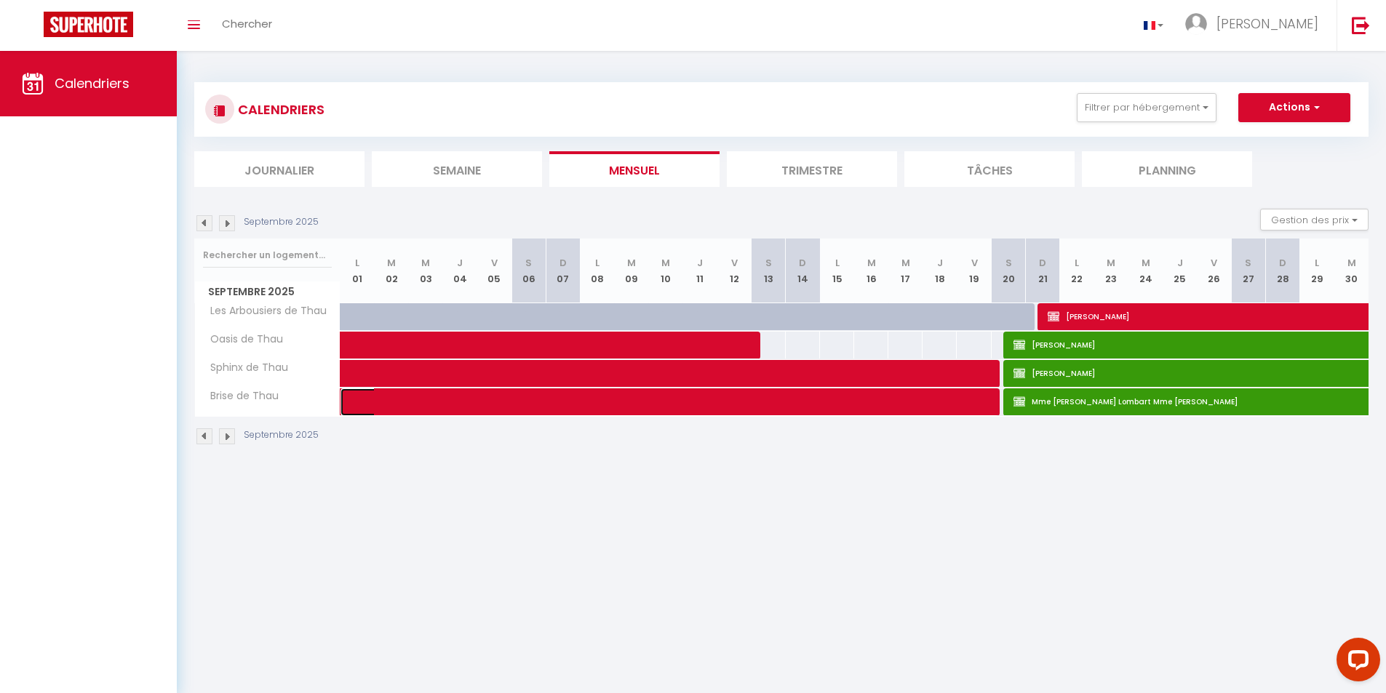
click at [795, 400] on span at bounding box center [680, 403] width 636 height 28
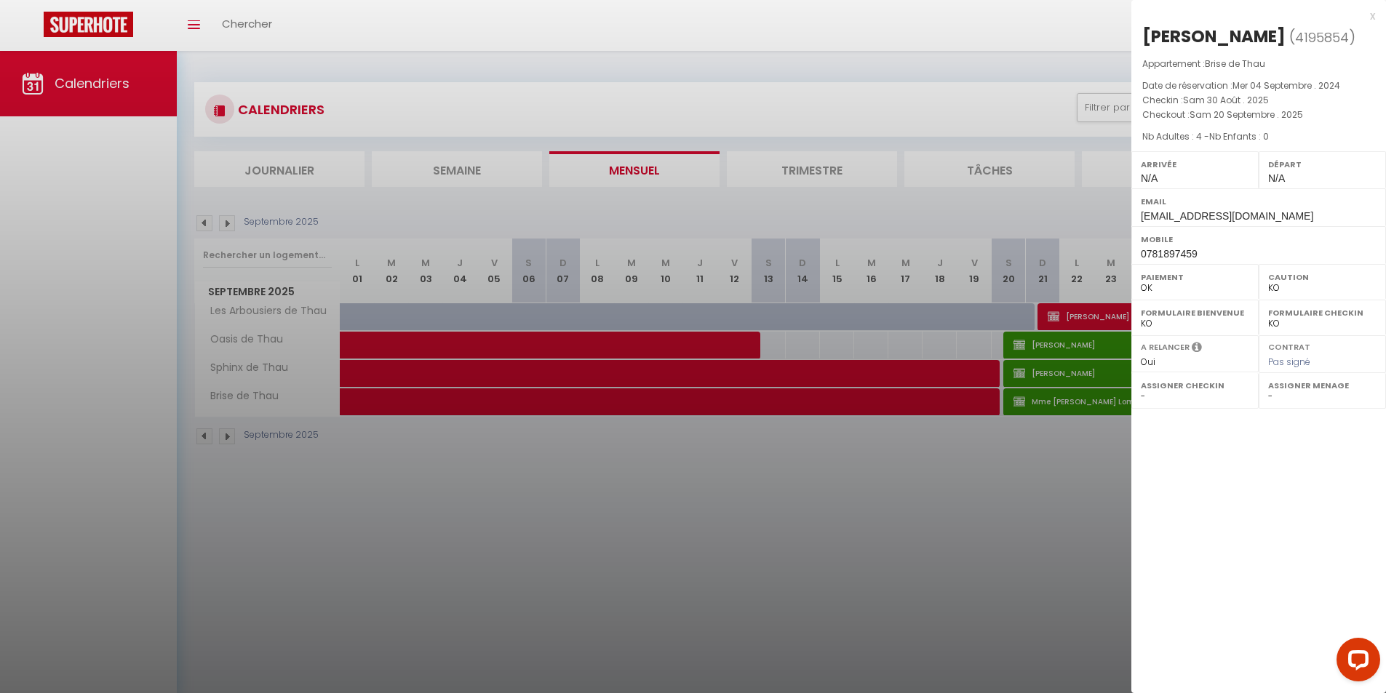
click at [981, 579] on div at bounding box center [693, 346] width 1386 height 693
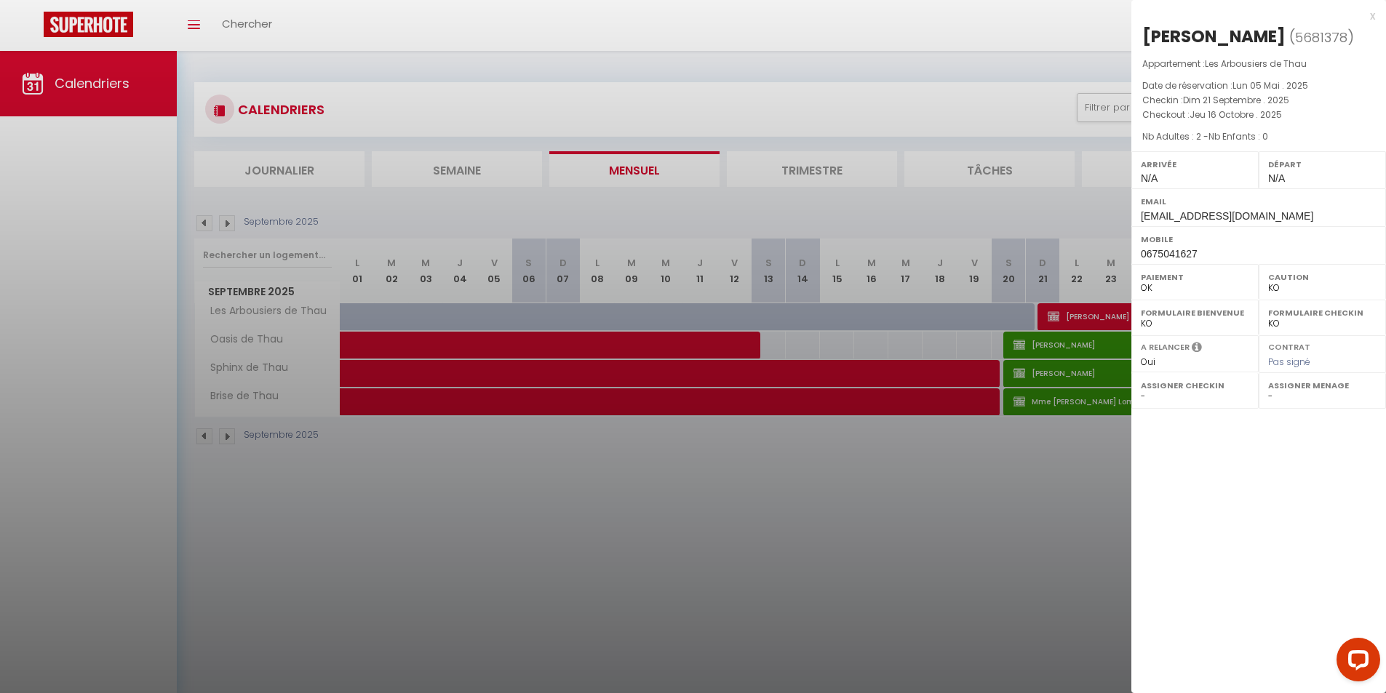
click at [1071, 565] on div at bounding box center [693, 346] width 1386 height 693
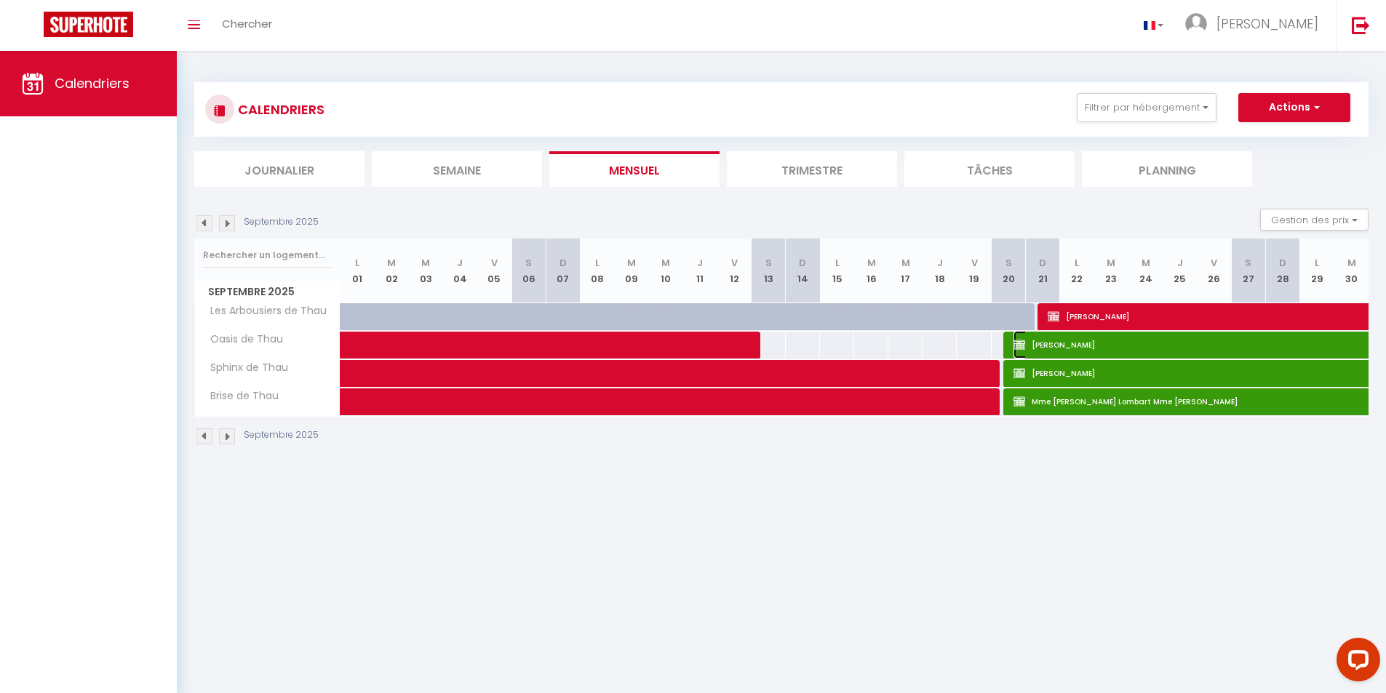
click at [1096, 349] on span "[PERSON_NAME]" at bounding box center [1365, 345] width 703 height 28
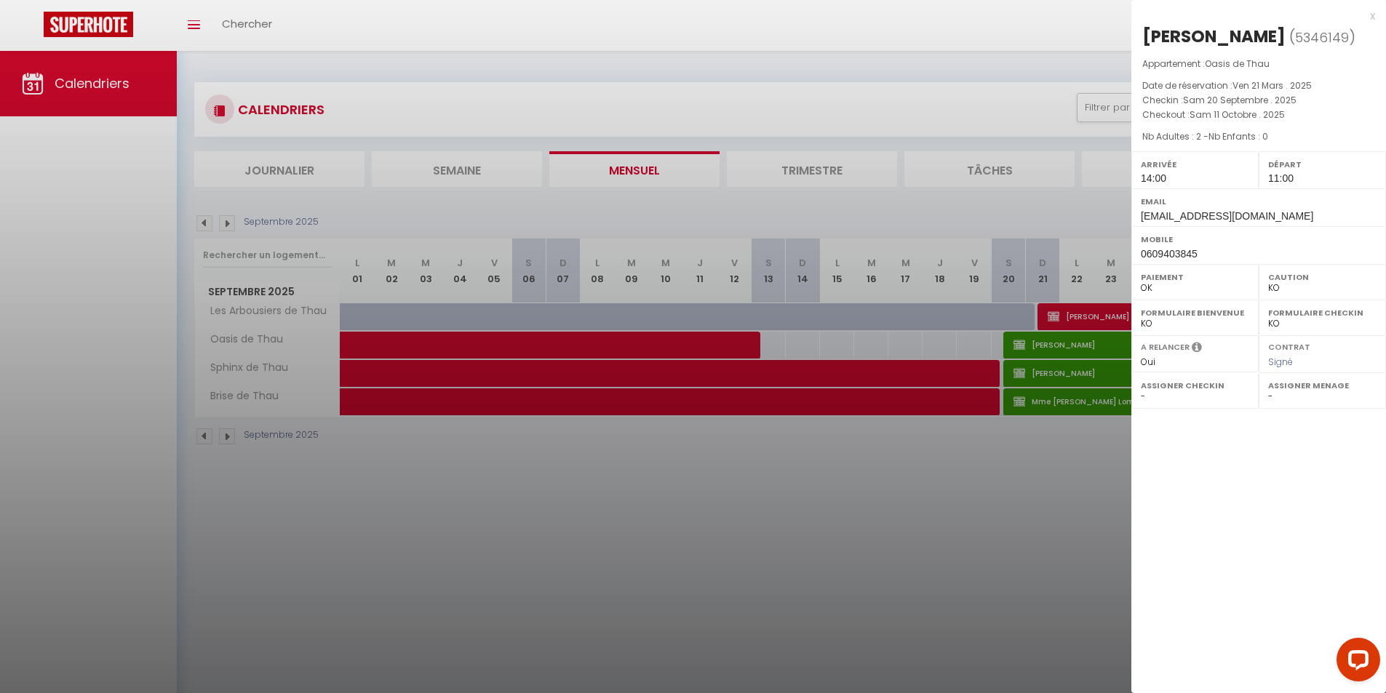
click at [1067, 479] on div at bounding box center [693, 346] width 1386 height 693
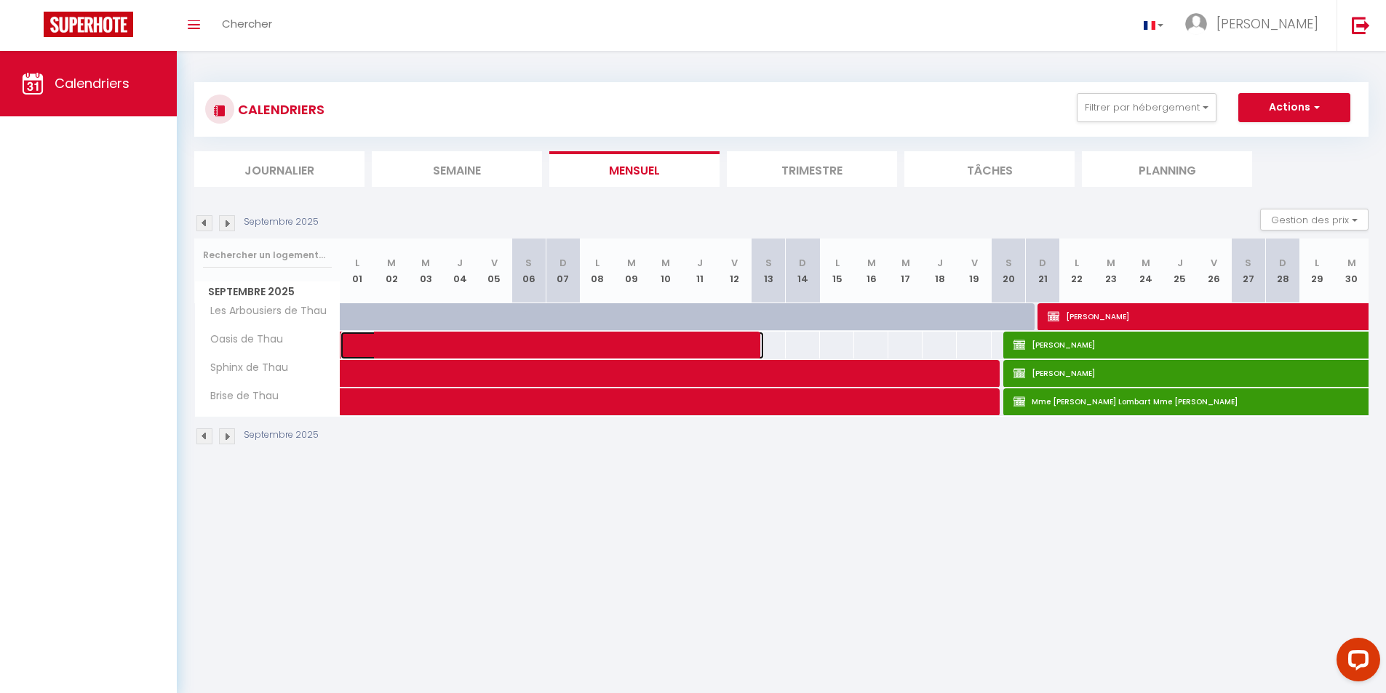
click at [647, 338] on span at bounding box center [563, 346] width 402 height 28
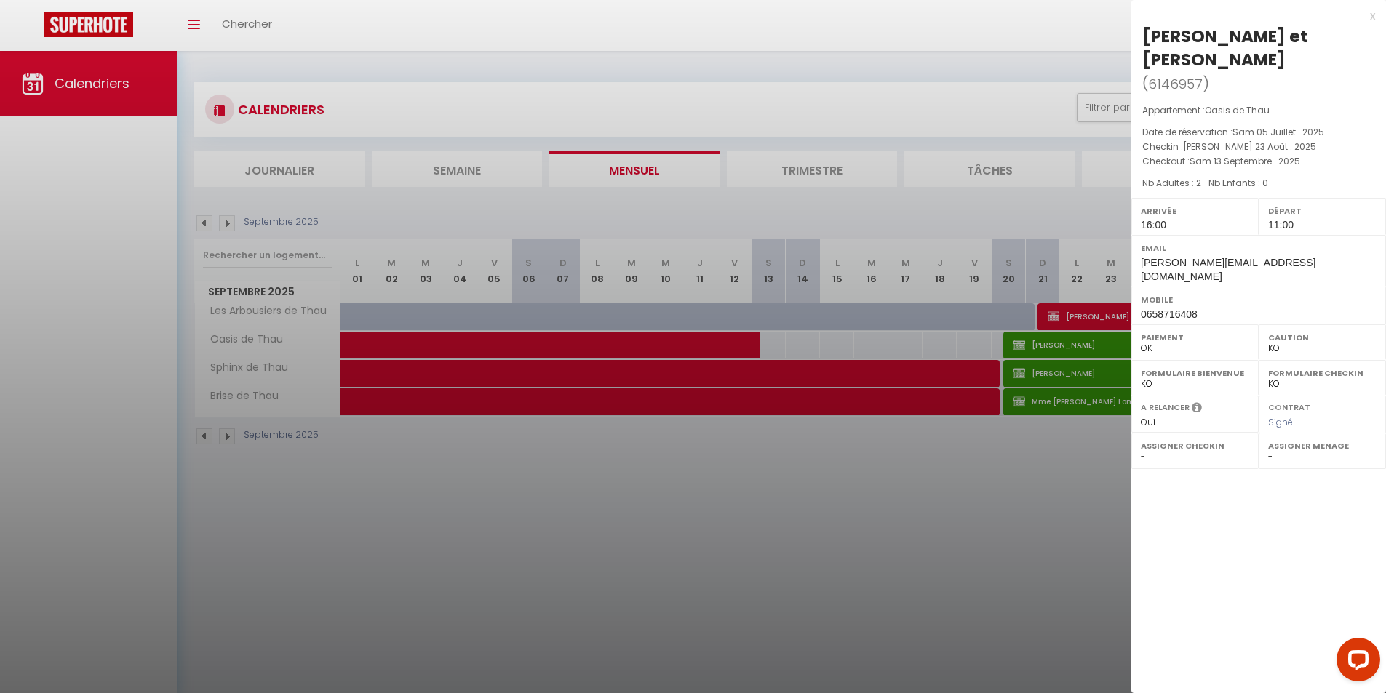
click at [851, 539] on div at bounding box center [693, 346] width 1386 height 693
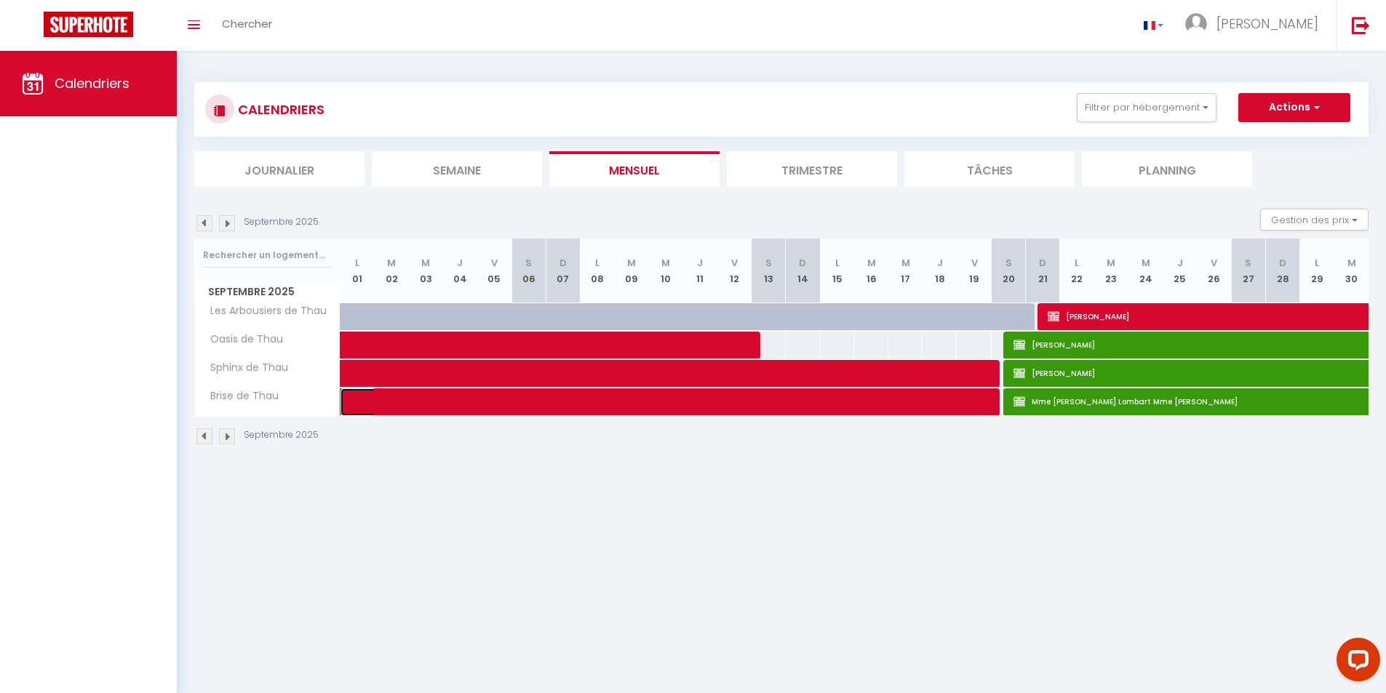
click at [960, 403] on span at bounding box center [680, 403] width 636 height 28
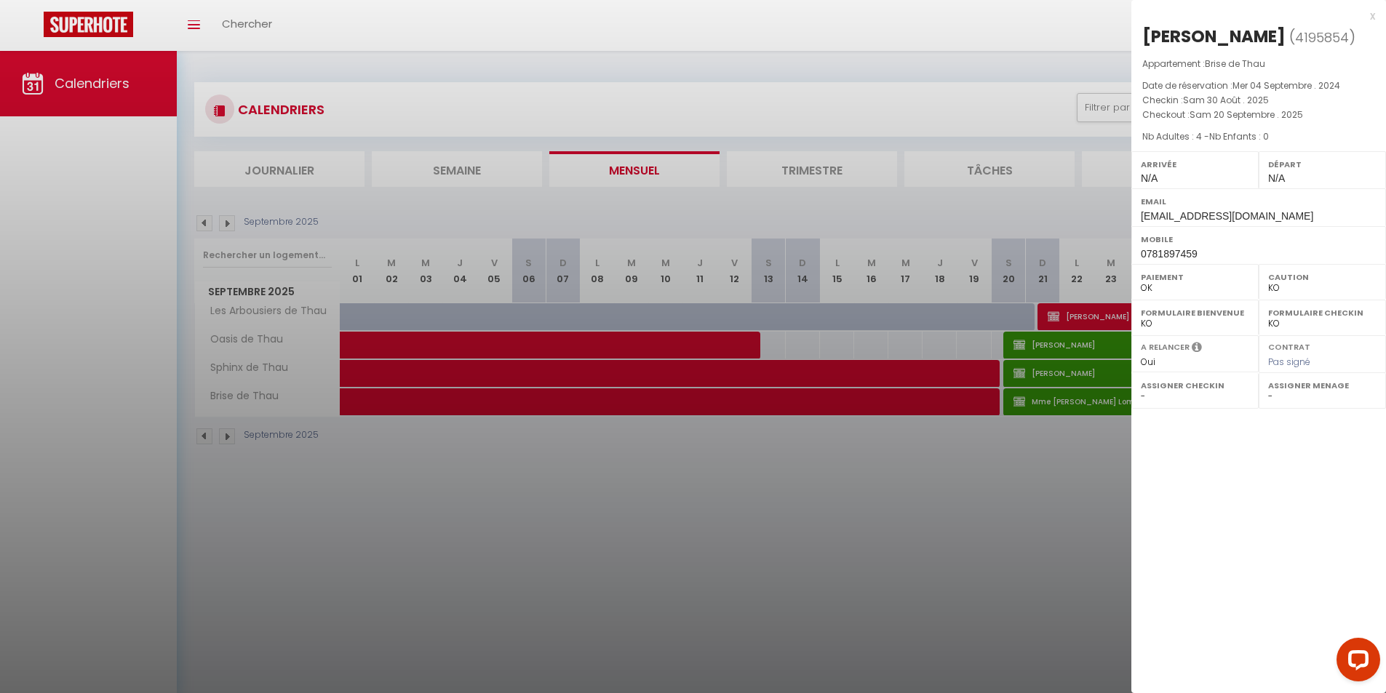
click at [1050, 487] on div at bounding box center [693, 346] width 1386 height 693
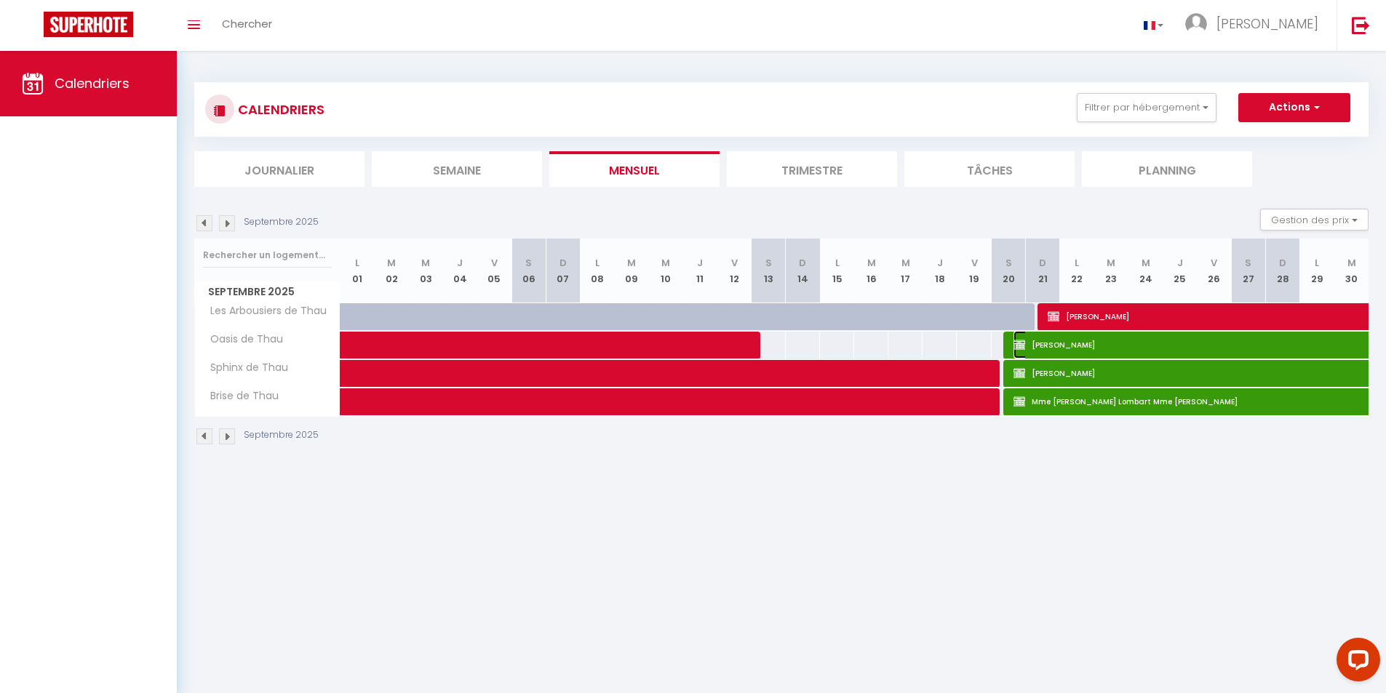
click at [1168, 343] on span "[PERSON_NAME]" at bounding box center [1365, 345] width 703 height 28
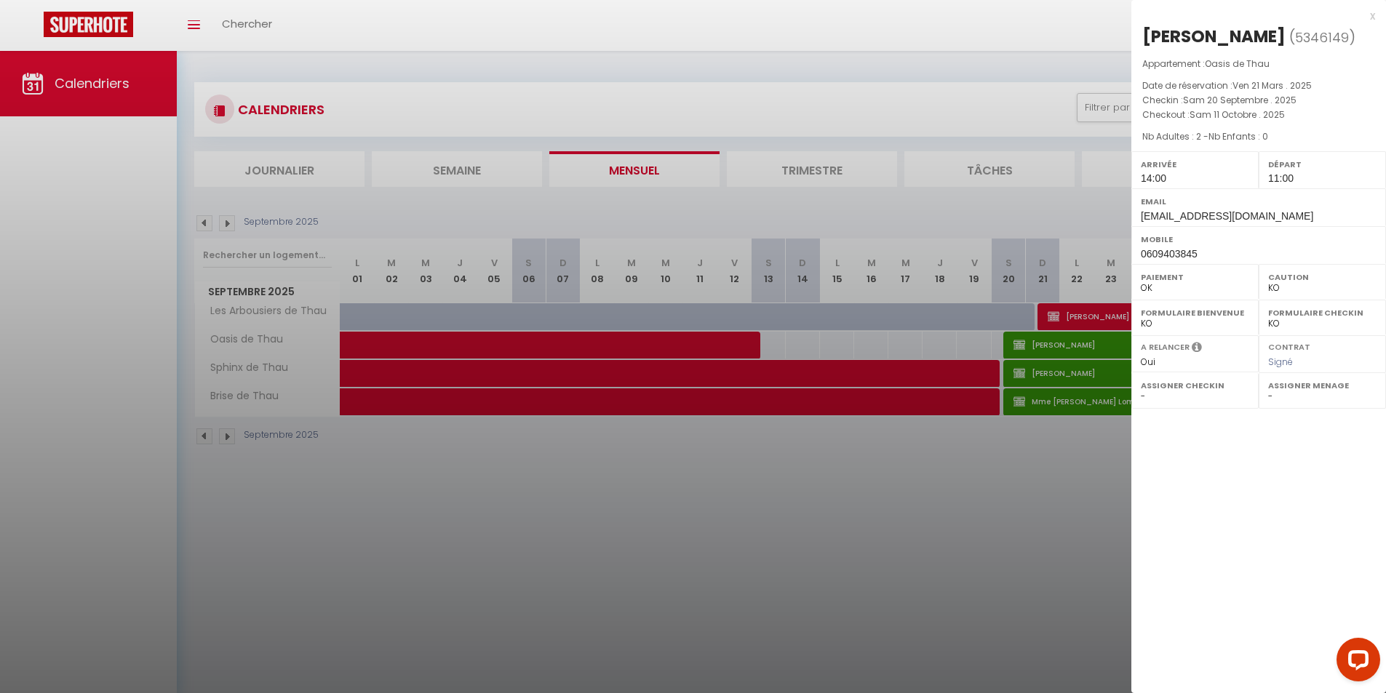
click at [1057, 401] on div at bounding box center [693, 346] width 1386 height 693
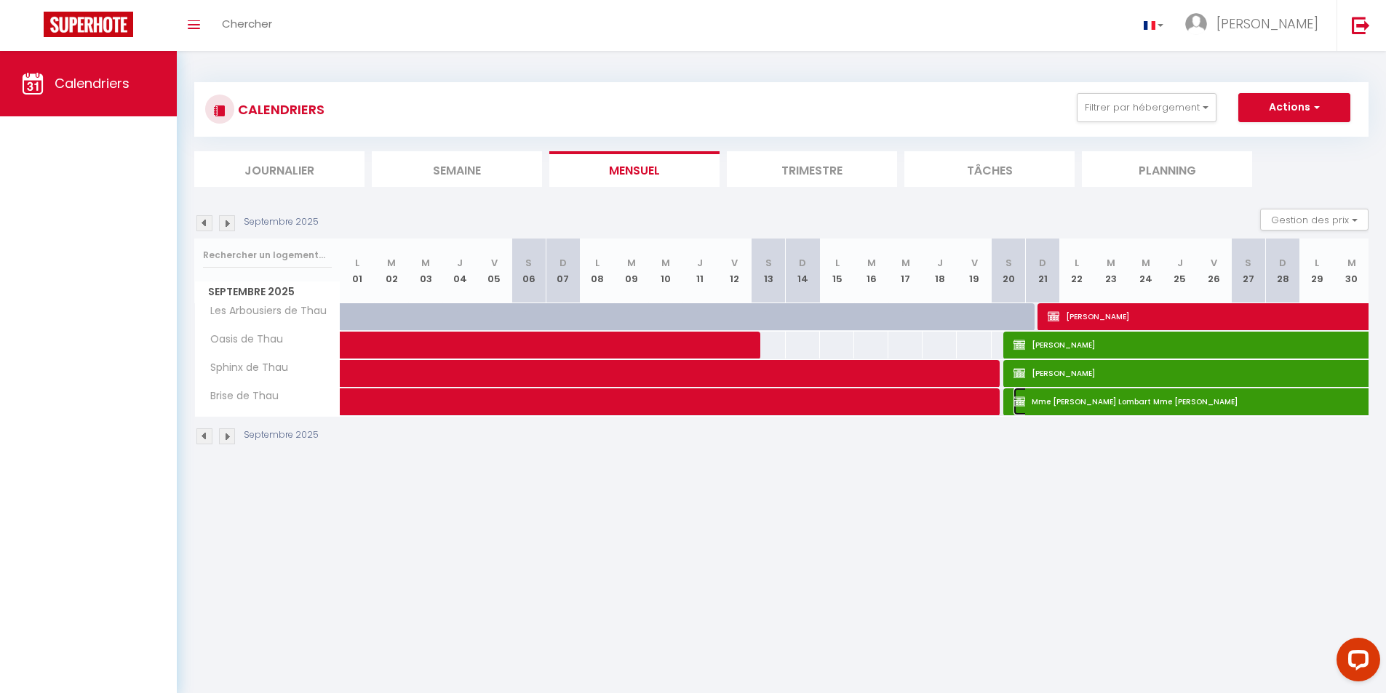
click at [1057, 401] on span "Mme [PERSON_NAME] Lombart Mme [PERSON_NAME]" at bounding box center [1365, 402] width 703 height 28
select select "KO"
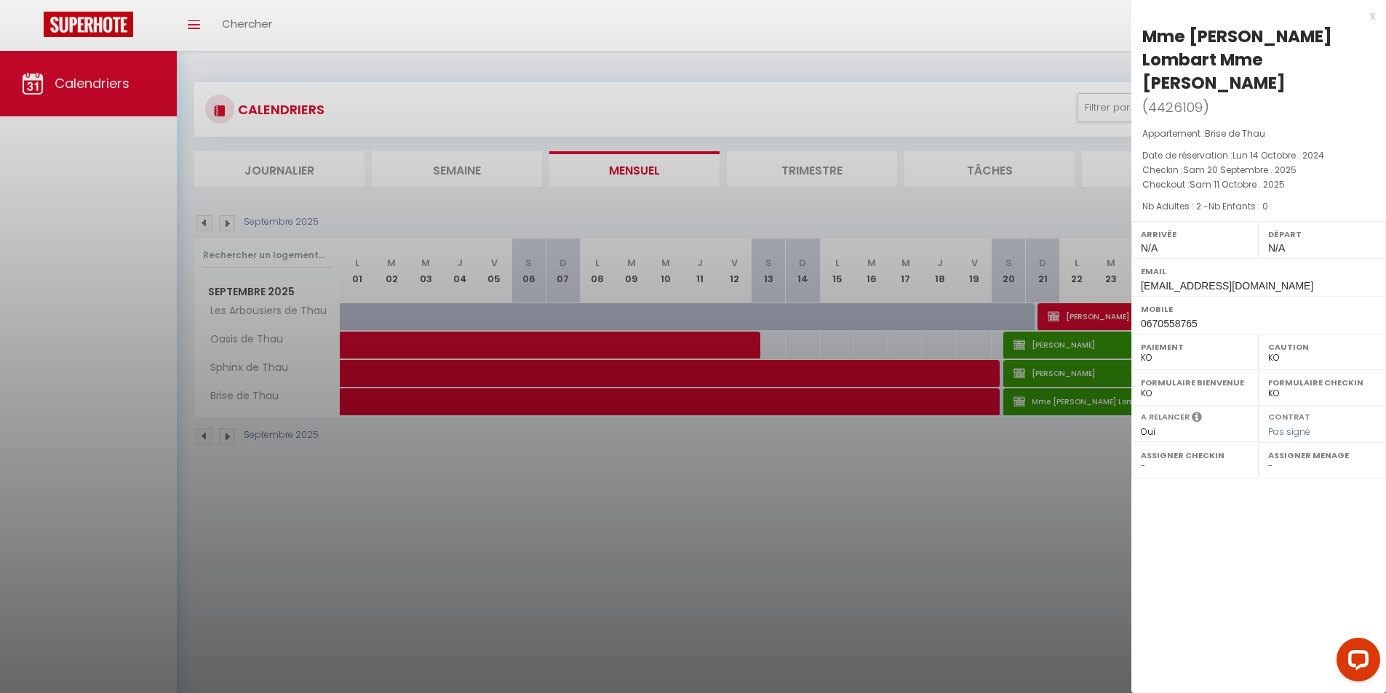
click at [958, 454] on div at bounding box center [693, 346] width 1386 height 693
